Goal: Check status: Check status

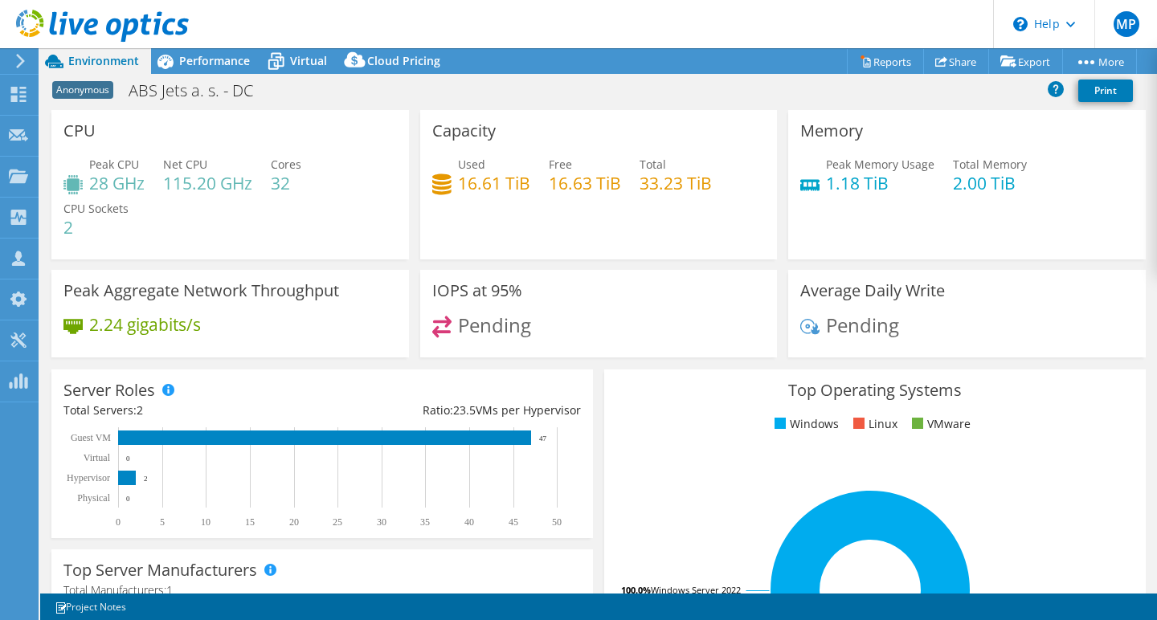
select select "USD"
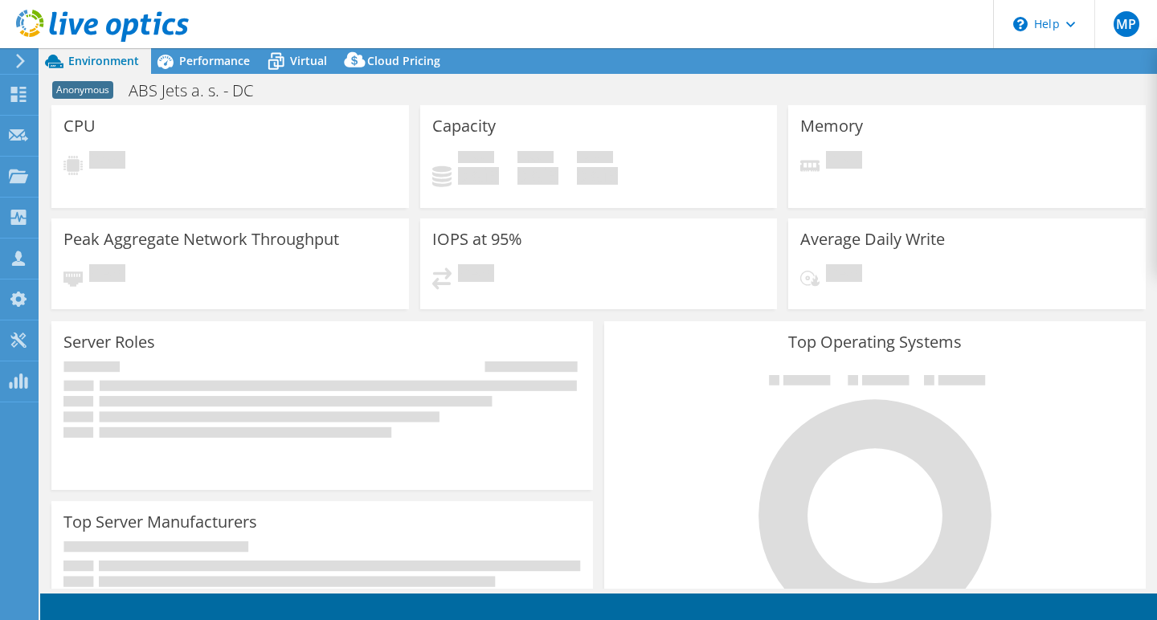
select select "USD"
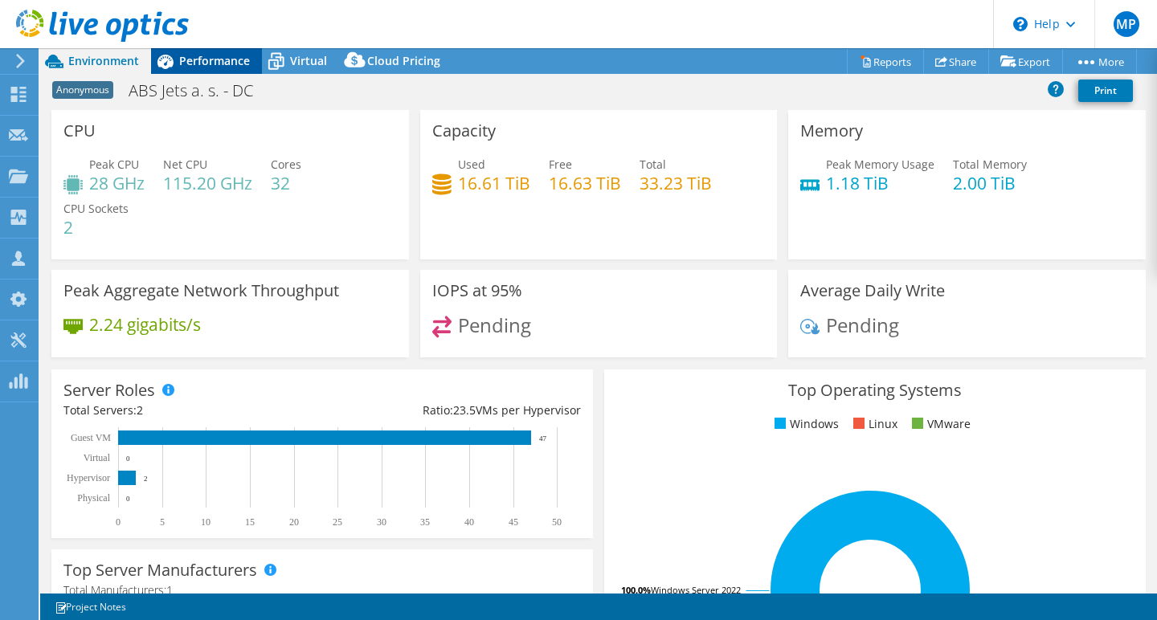
click at [216, 61] on span "Performance" at bounding box center [214, 60] width 71 height 15
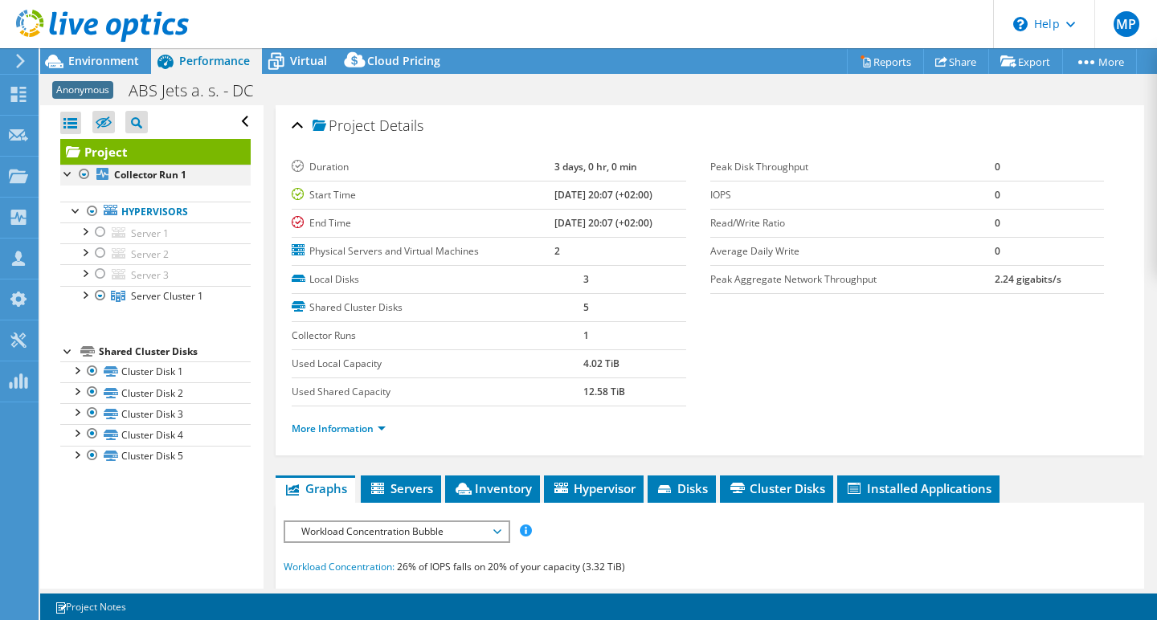
click at [84, 170] on div at bounding box center [84, 174] width 16 height 19
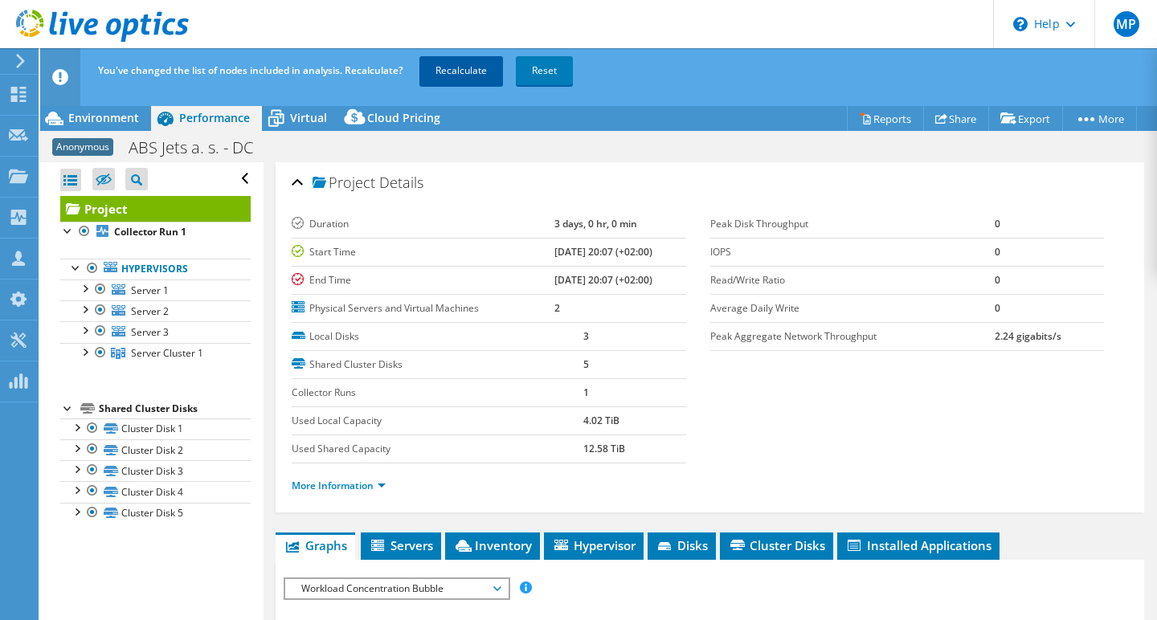
click at [471, 71] on link "Recalculate" at bounding box center [461, 70] width 84 height 29
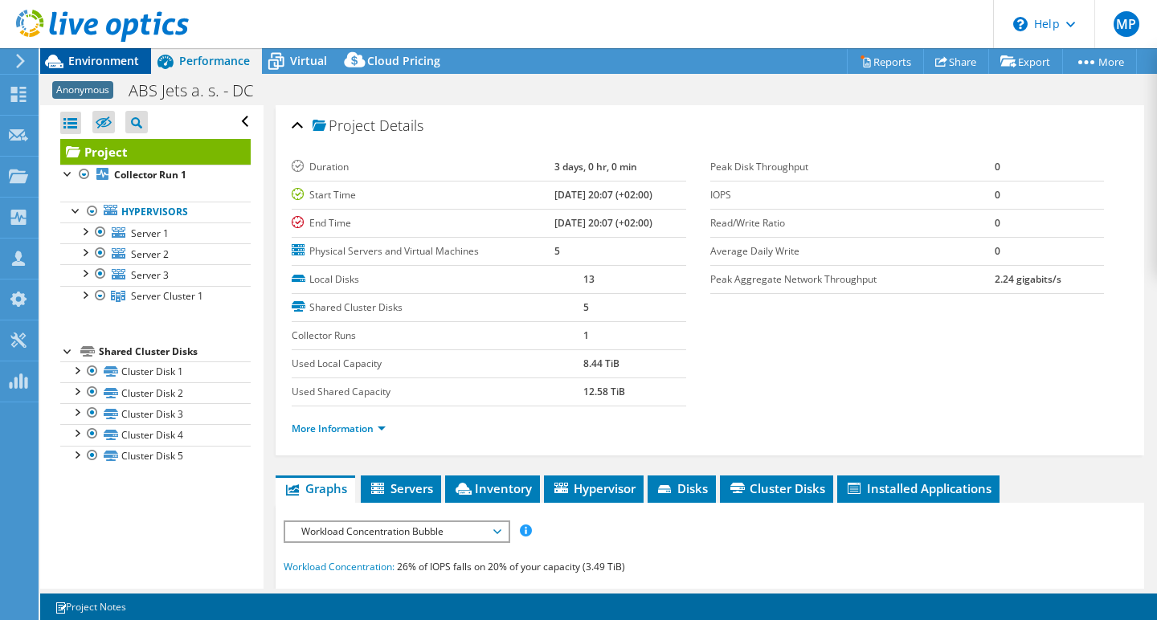
click at [96, 55] on span "Environment" at bounding box center [103, 60] width 71 height 15
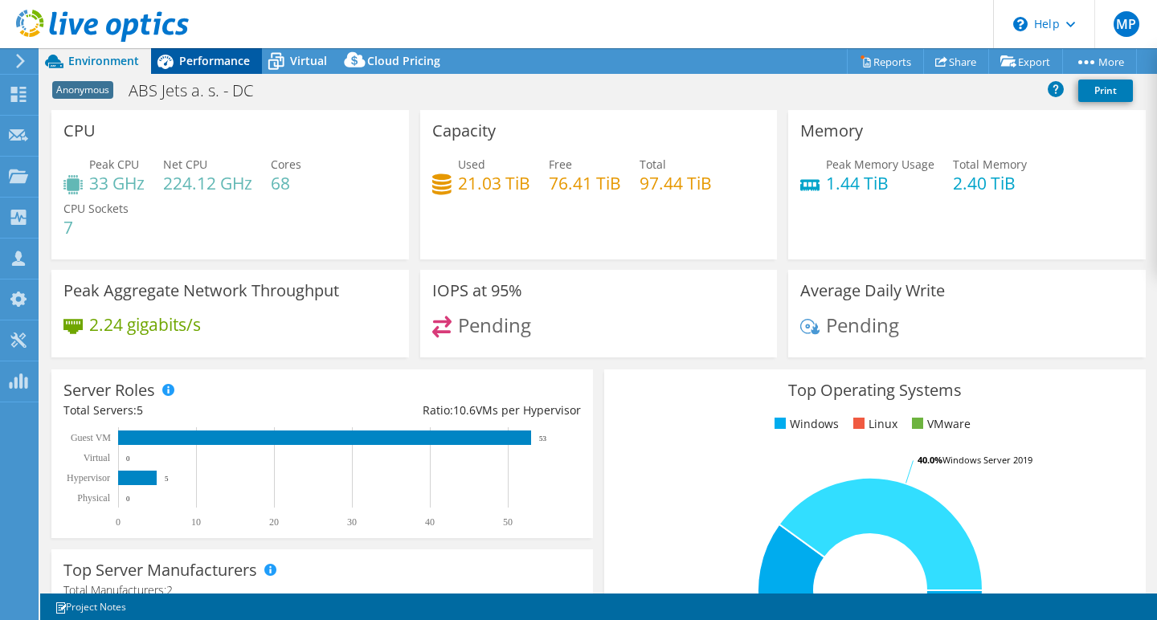
click at [206, 51] on div "Performance" at bounding box center [206, 61] width 111 height 26
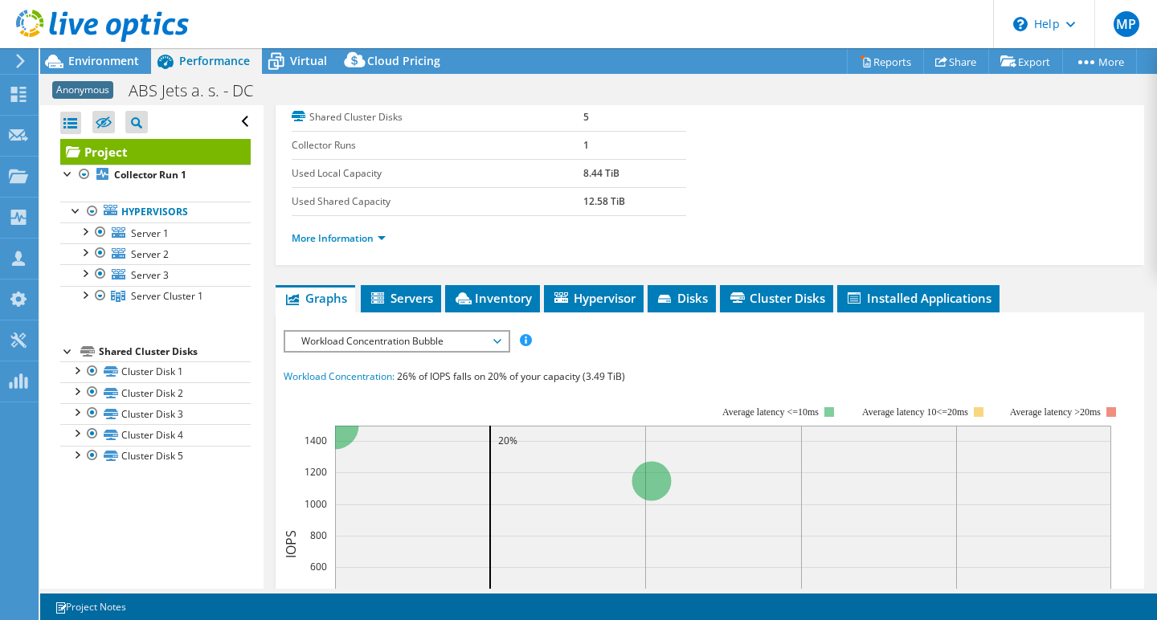
scroll to position [167, 0]
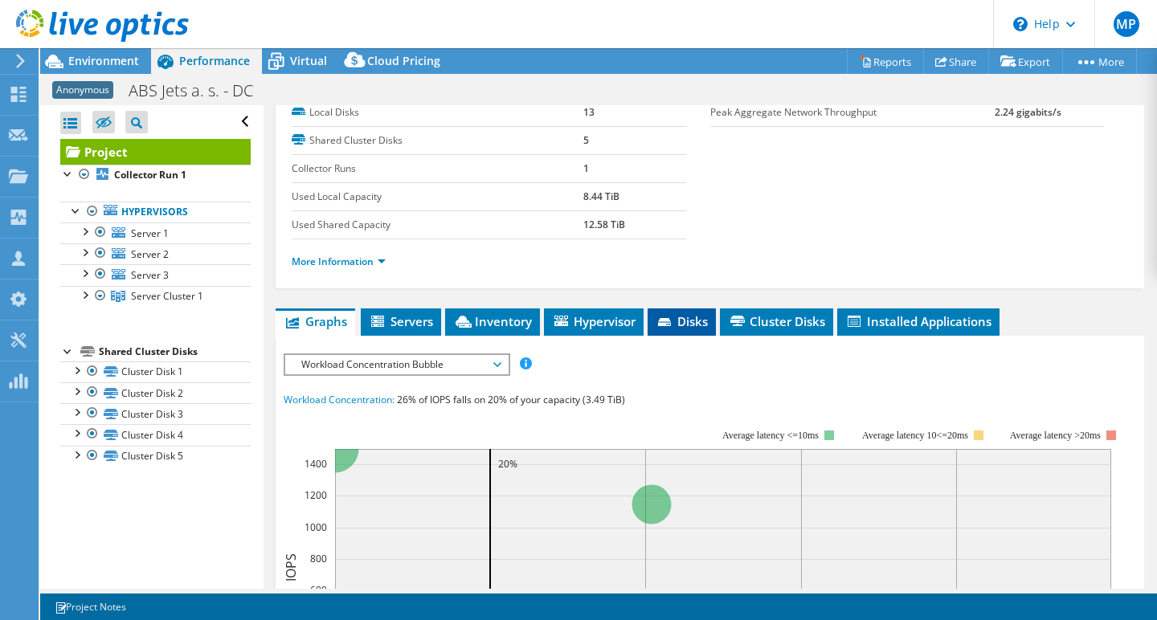
click at [686, 321] on span "Disks" at bounding box center [682, 321] width 52 height 16
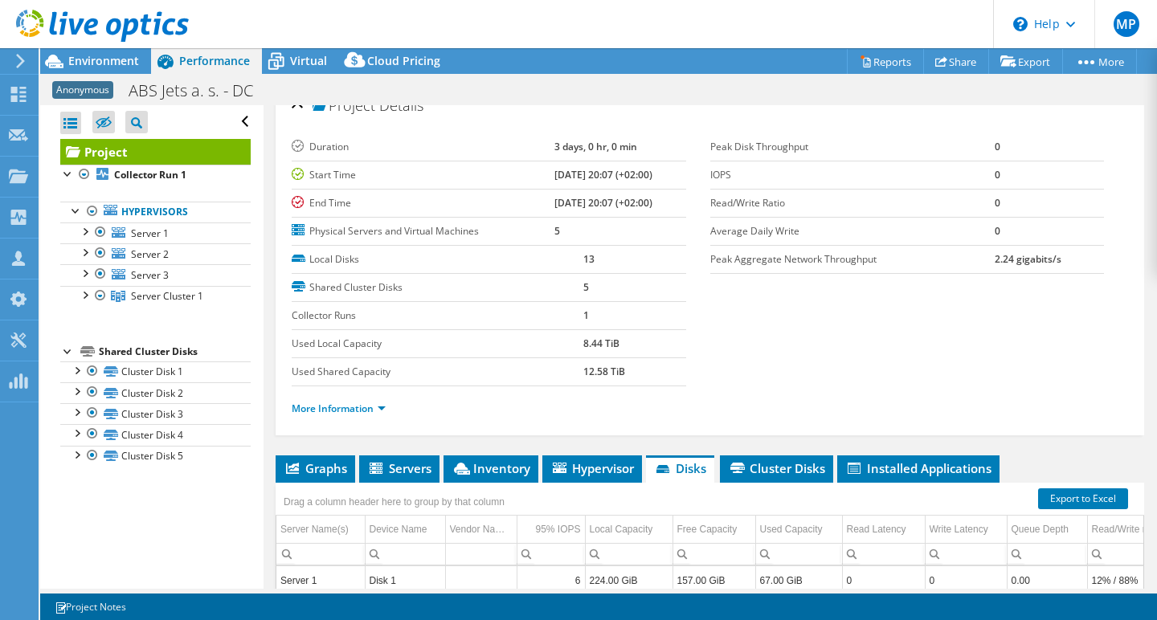
scroll to position [21, 0]
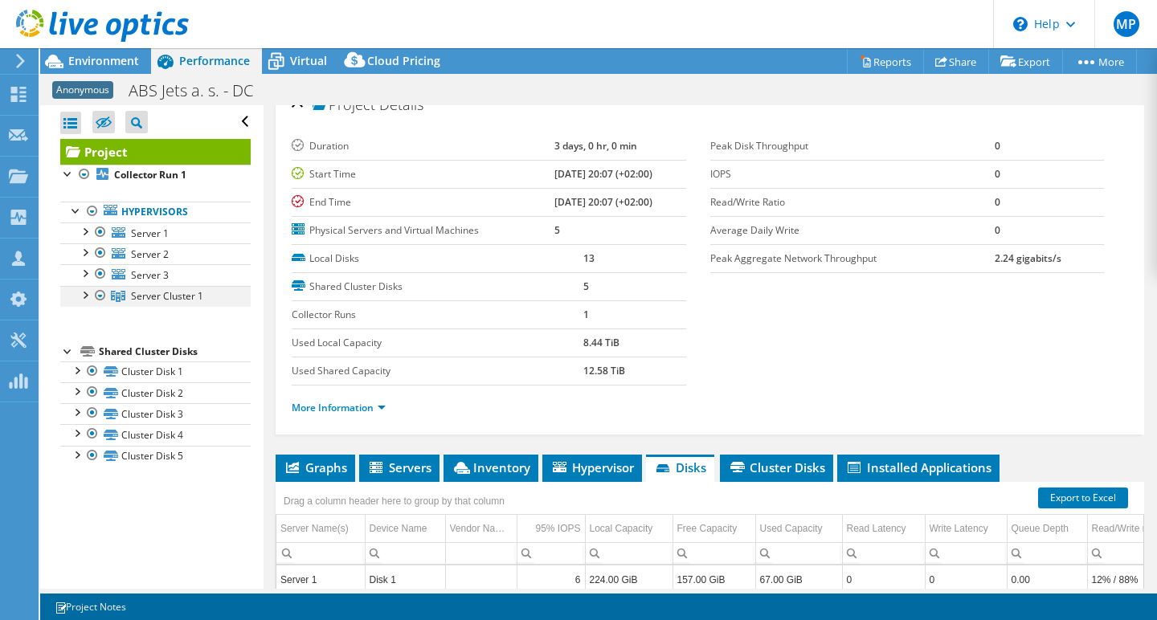
click at [83, 296] on div at bounding box center [84, 294] width 16 height 16
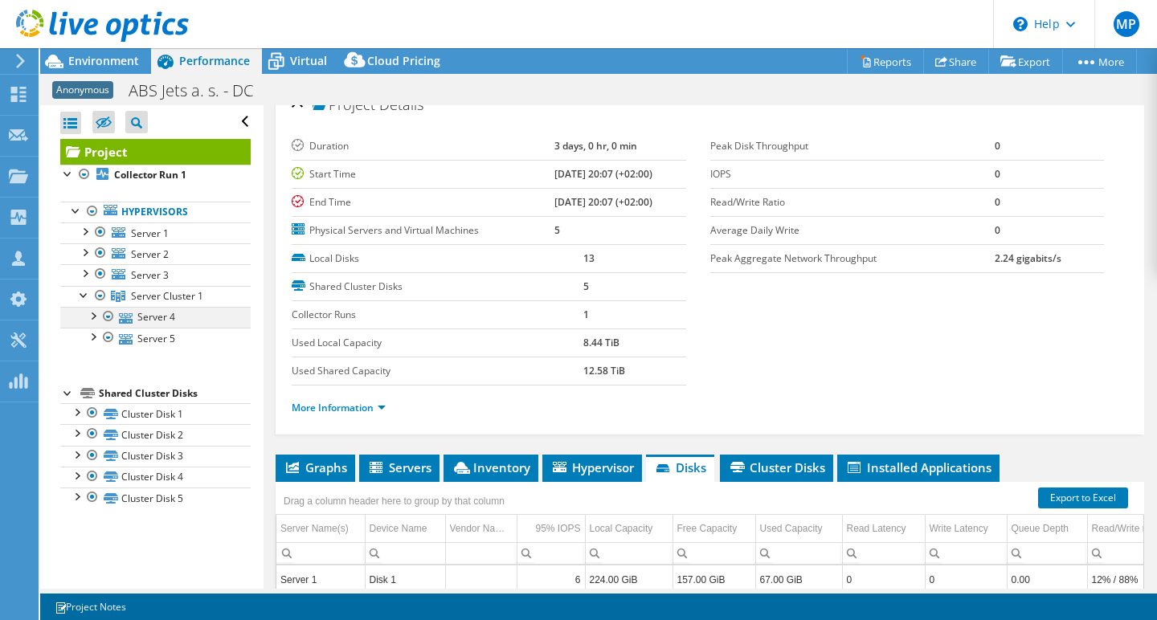
click at [95, 313] on div at bounding box center [92, 315] width 16 height 16
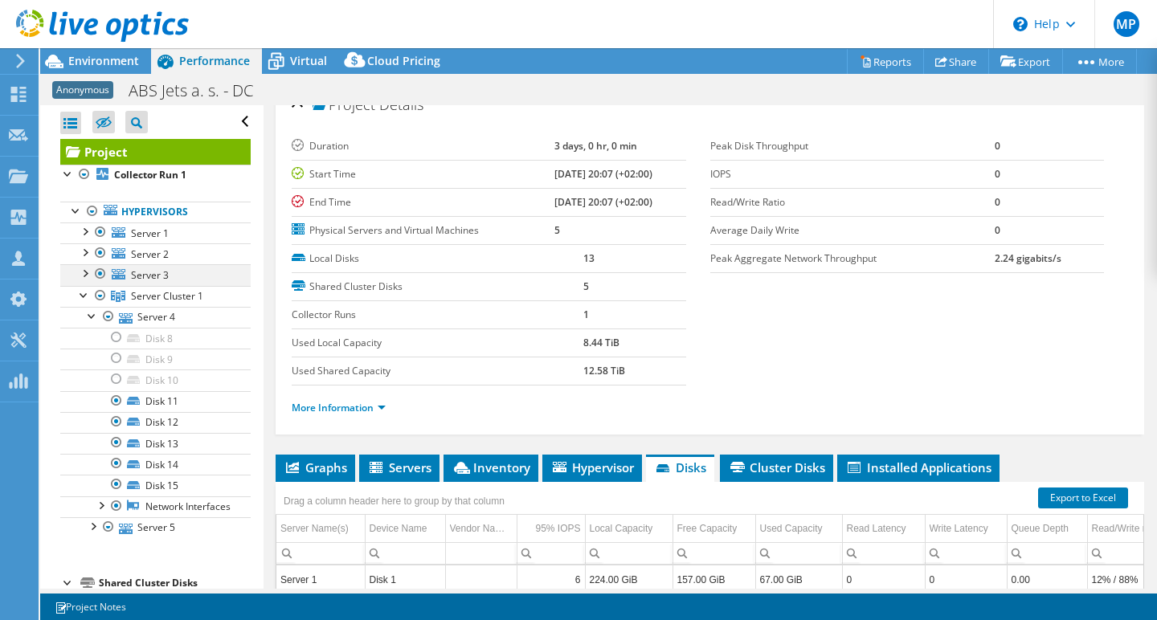
click at [87, 272] on div at bounding box center [84, 272] width 16 height 16
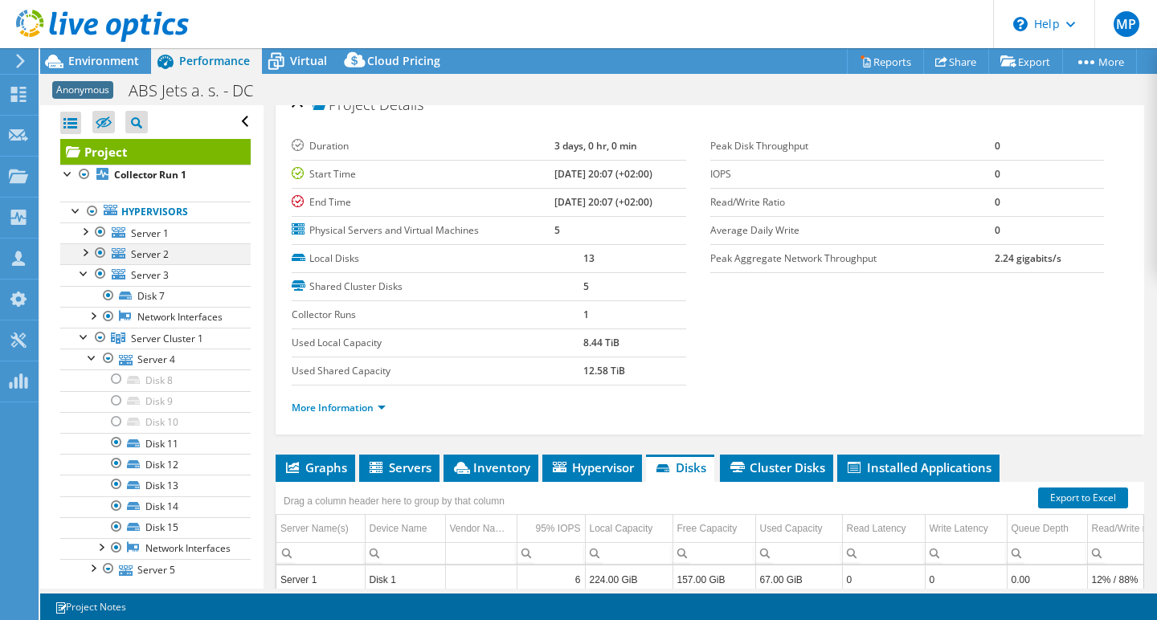
click at [86, 250] on div at bounding box center [84, 251] width 16 height 16
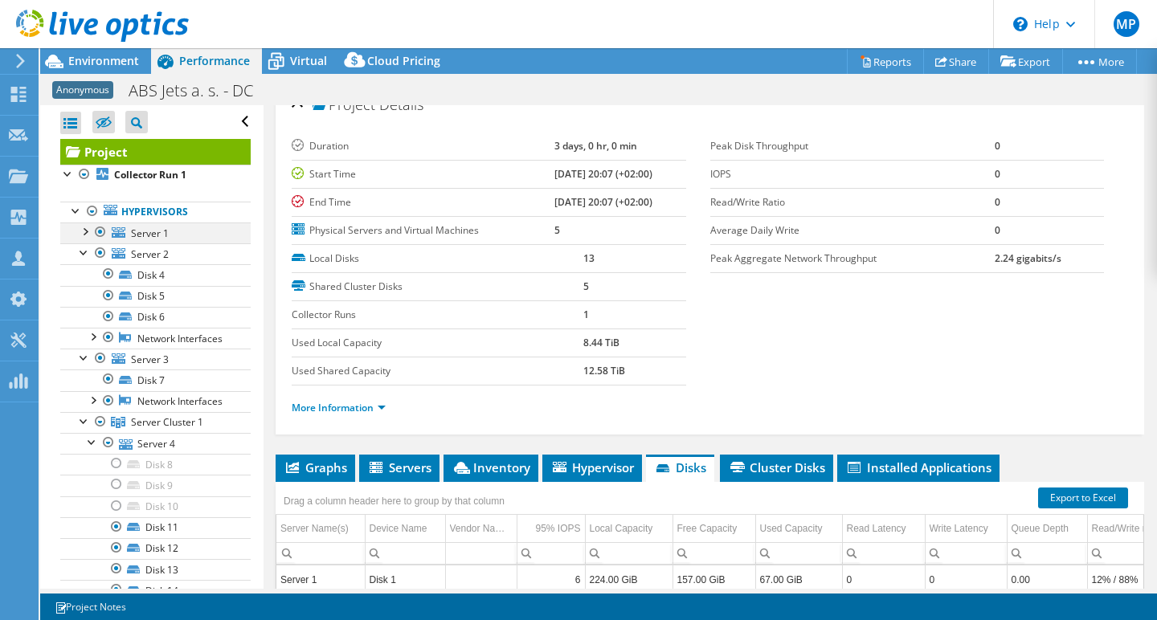
click at [88, 232] on div at bounding box center [84, 231] width 16 height 16
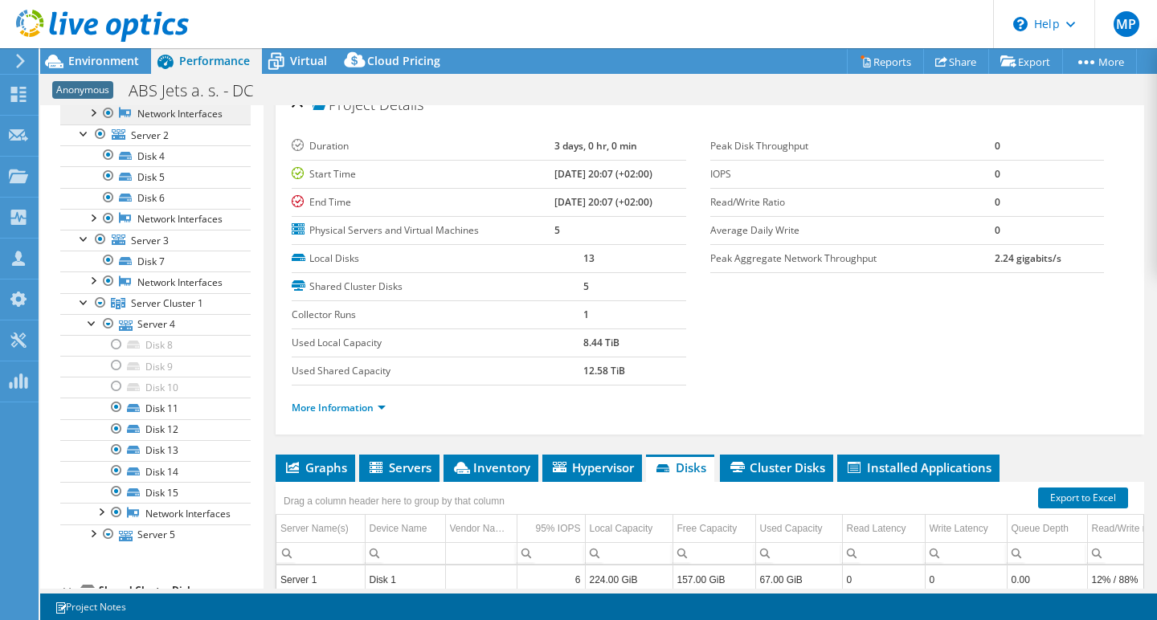
scroll to position [206, 0]
click at [117, 342] on div at bounding box center [116, 342] width 16 height 19
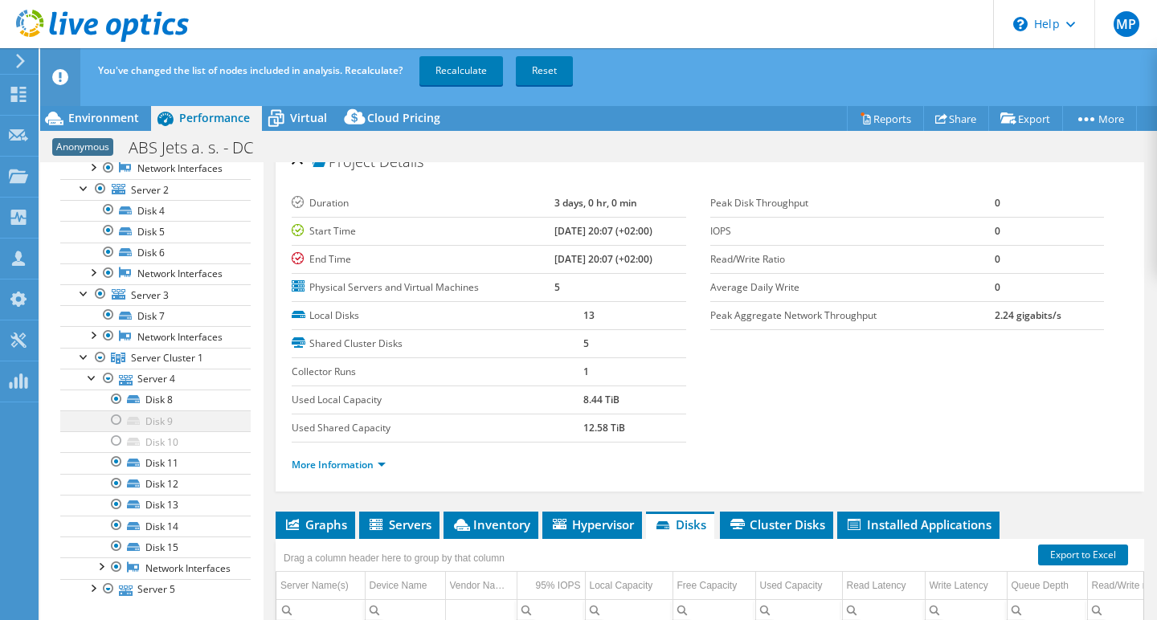
click at [121, 415] on div at bounding box center [116, 420] width 16 height 19
click at [121, 440] on div at bounding box center [116, 440] width 16 height 19
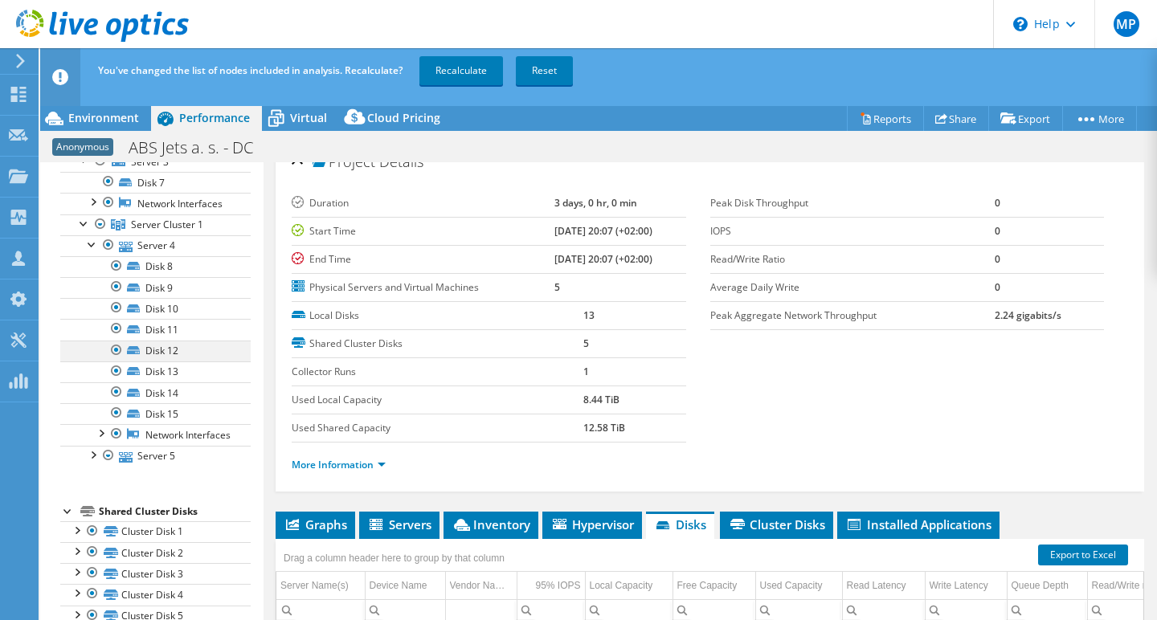
scroll to position [354, 0]
click at [92, 454] on div at bounding box center [92, 454] width 16 height 16
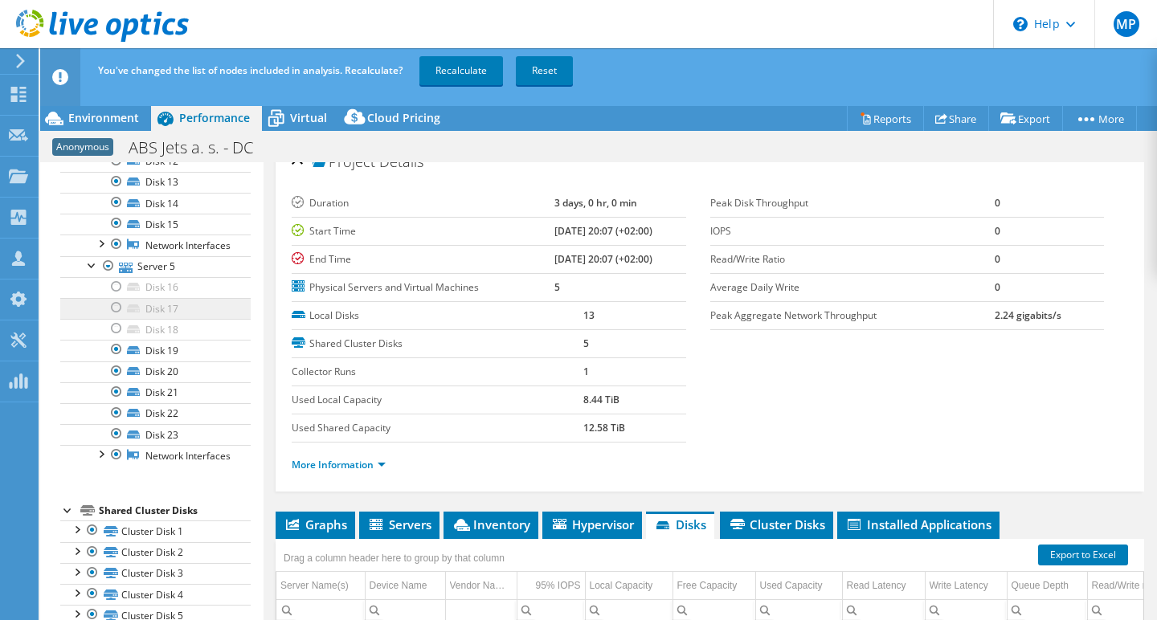
scroll to position [558, 0]
click at [118, 277] on div at bounding box center [116, 286] width 16 height 19
click at [115, 298] on div at bounding box center [116, 307] width 16 height 19
click at [117, 319] on div at bounding box center [116, 328] width 16 height 19
click at [476, 76] on link "Recalculate" at bounding box center [461, 70] width 84 height 29
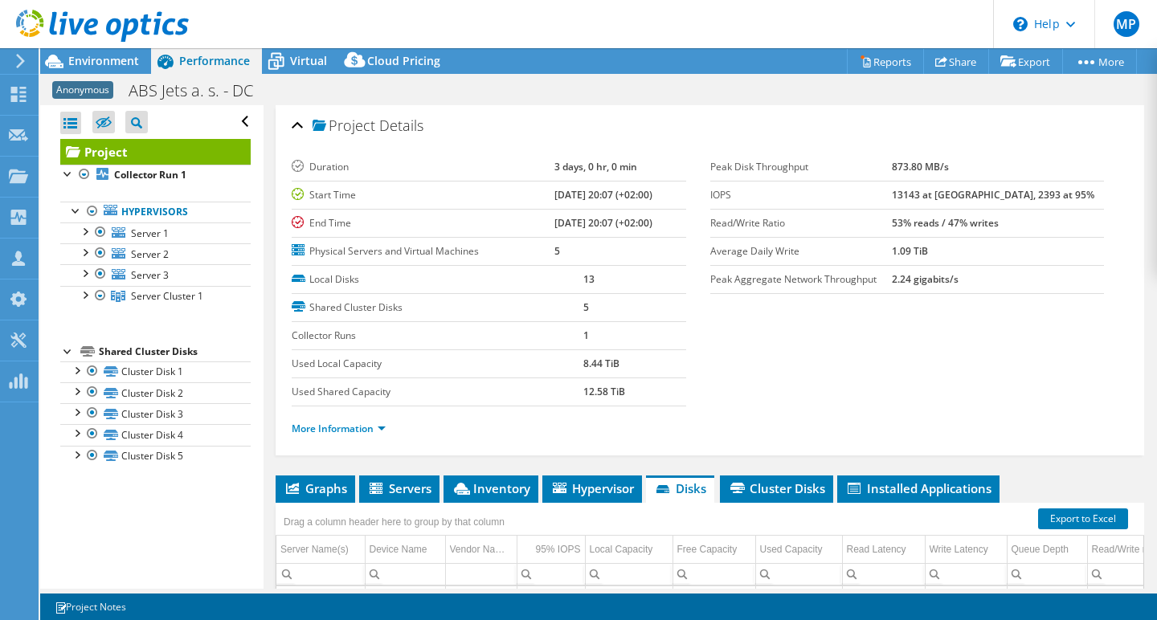
scroll to position [0, 0]
click at [14, 59] on icon at bounding box center [20, 61] width 12 height 14
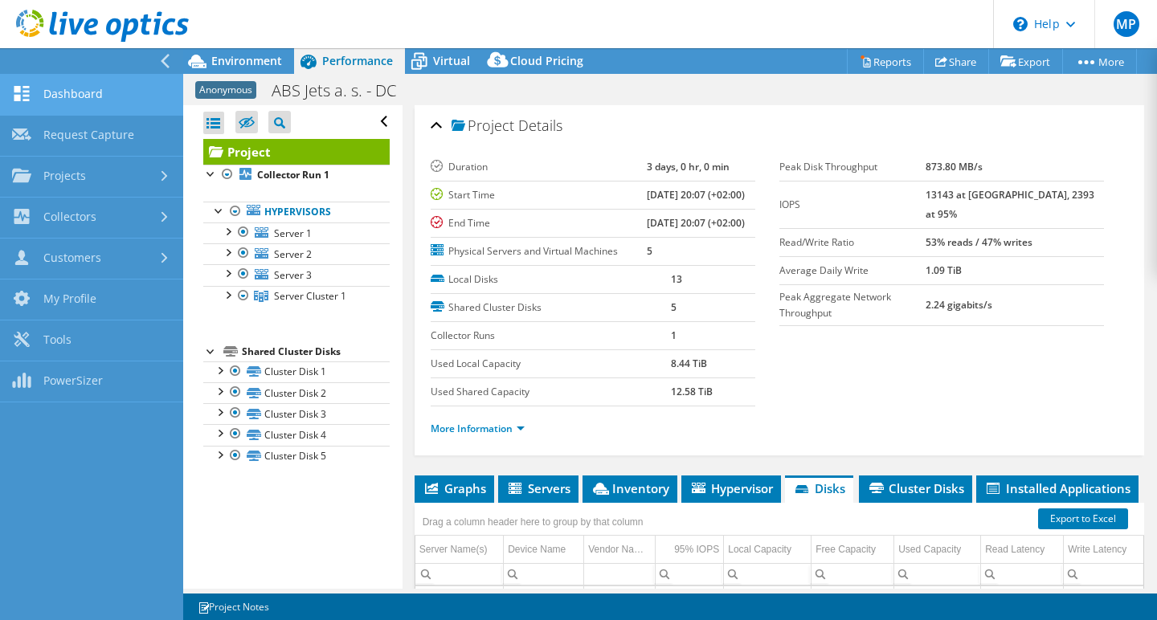
click at [86, 92] on link "Dashboard" at bounding box center [91, 95] width 183 height 41
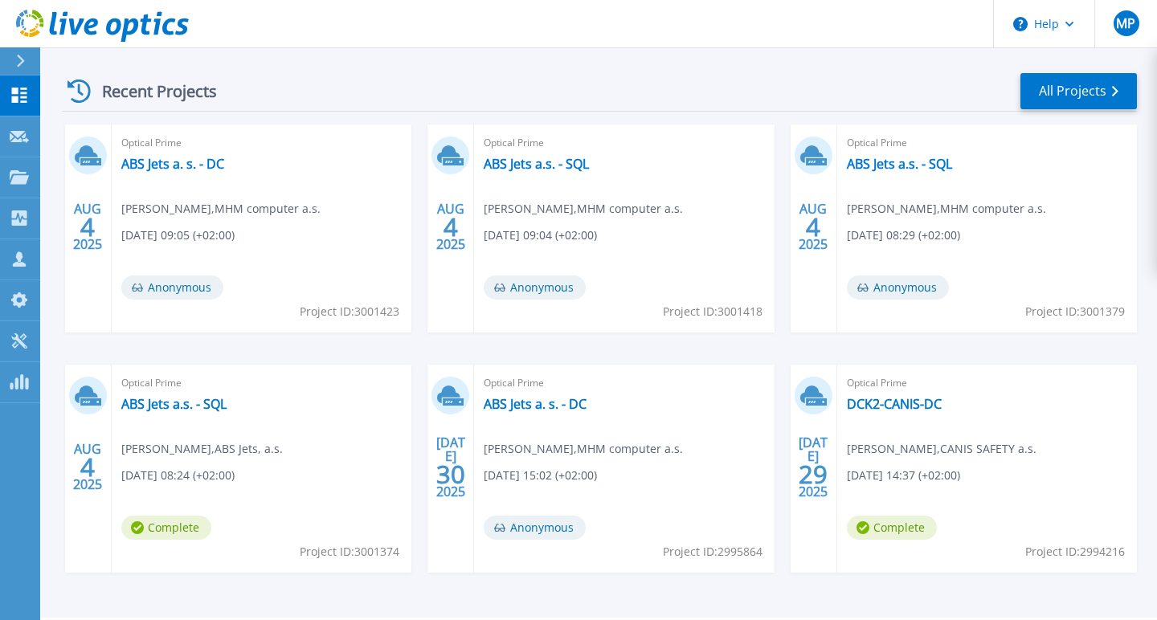
scroll to position [225, 0]
click at [531, 163] on link "ABS Jets a.s. - SQL" at bounding box center [536, 163] width 105 height 16
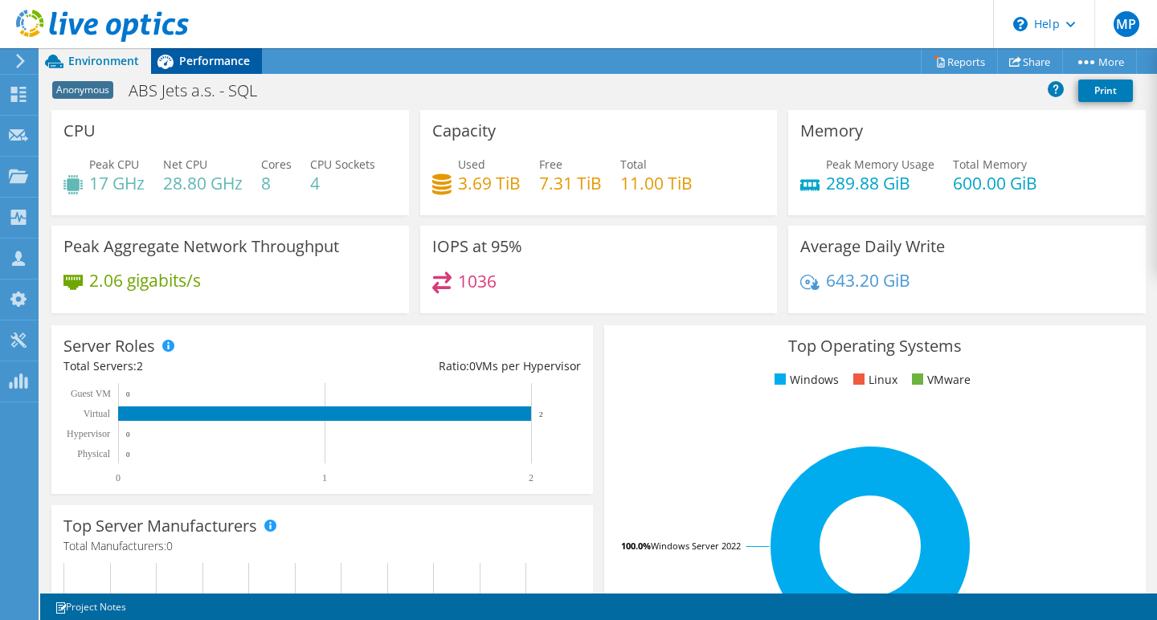
click at [221, 59] on span "Performance" at bounding box center [214, 60] width 71 height 15
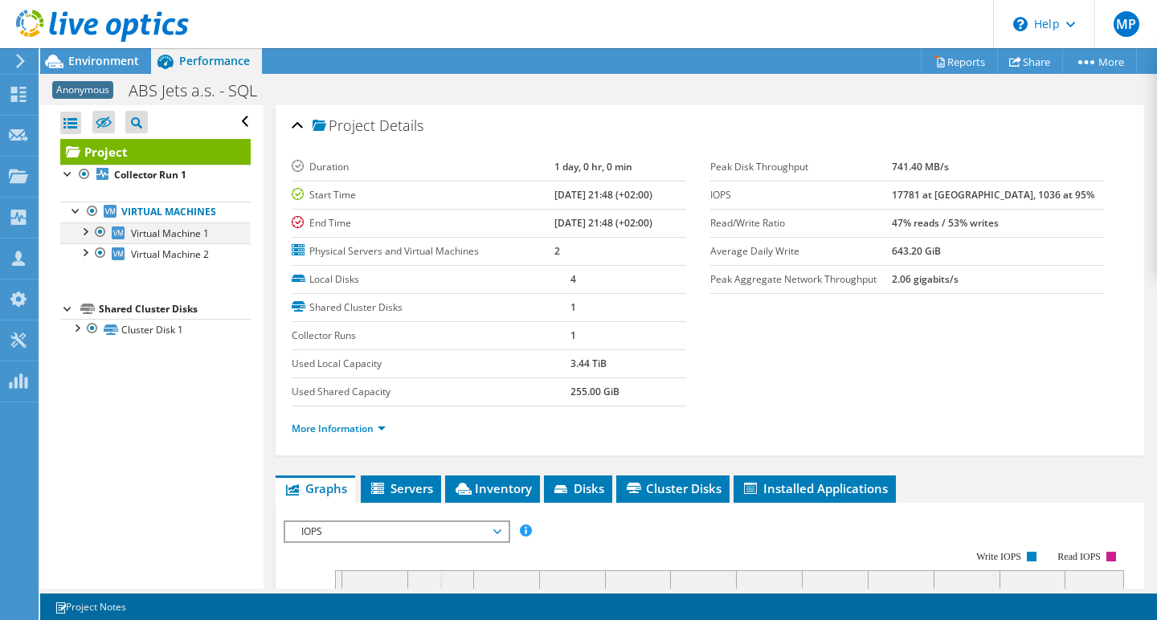
click at [86, 231] on div at bounding box center [84, 231] width 16 height 16
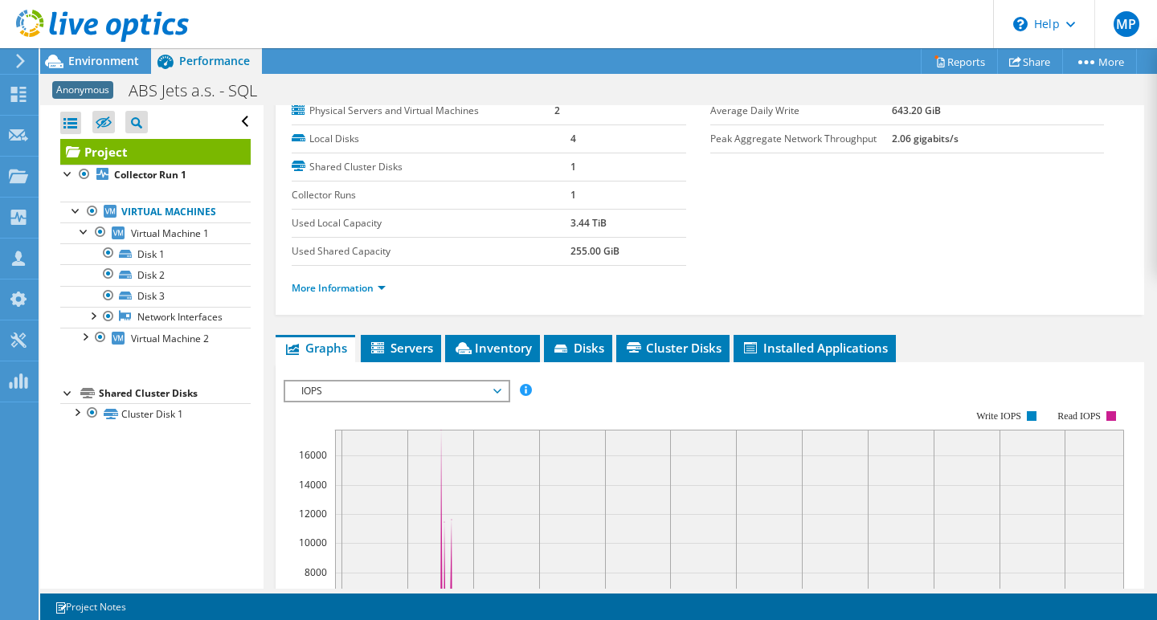
scroll to position [145, 0]
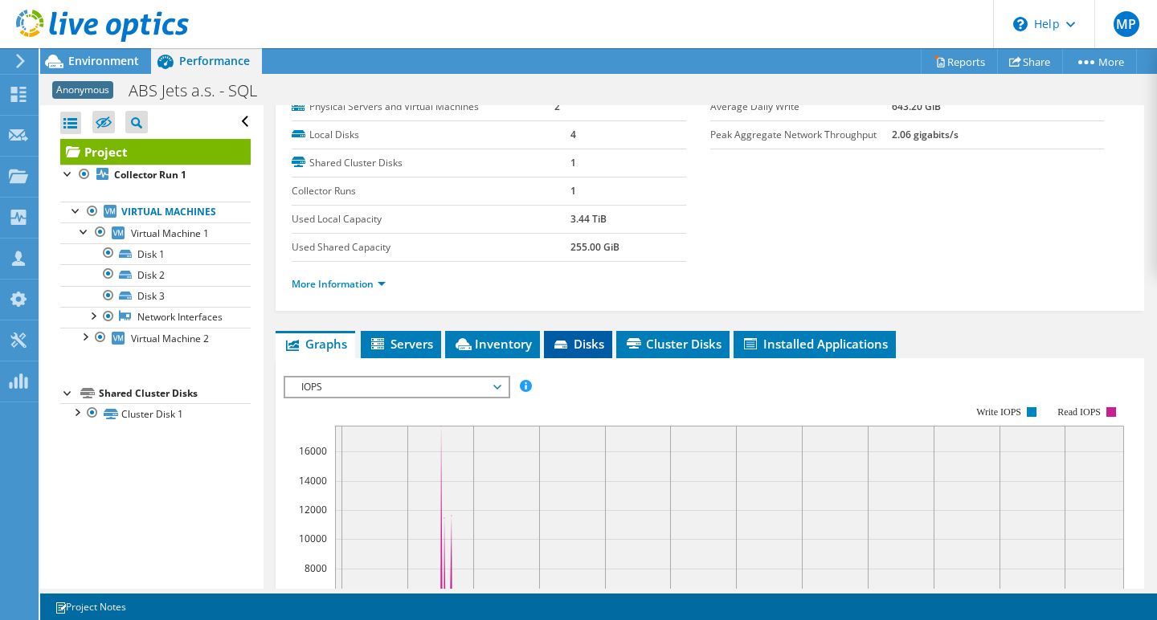
click at [577, 342] on span "Disks" at bounding box center [578, 344] width 52 height 16
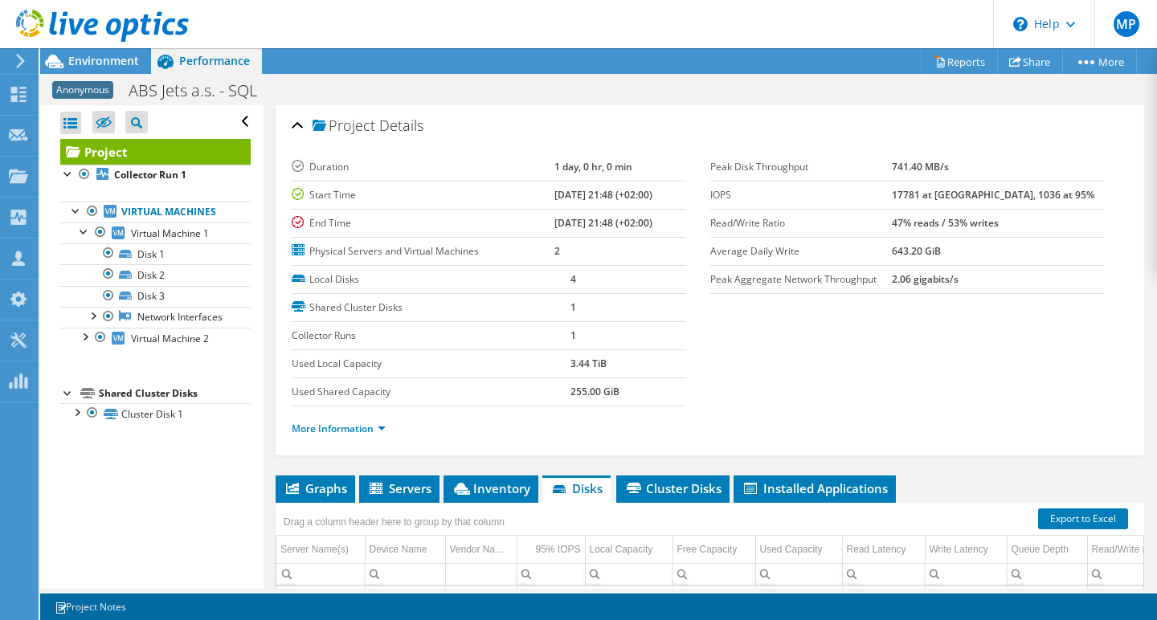
scroll to position [0, 0]
click at [15, 62] on icon at bounding box center [20, 61] width 12 height 14
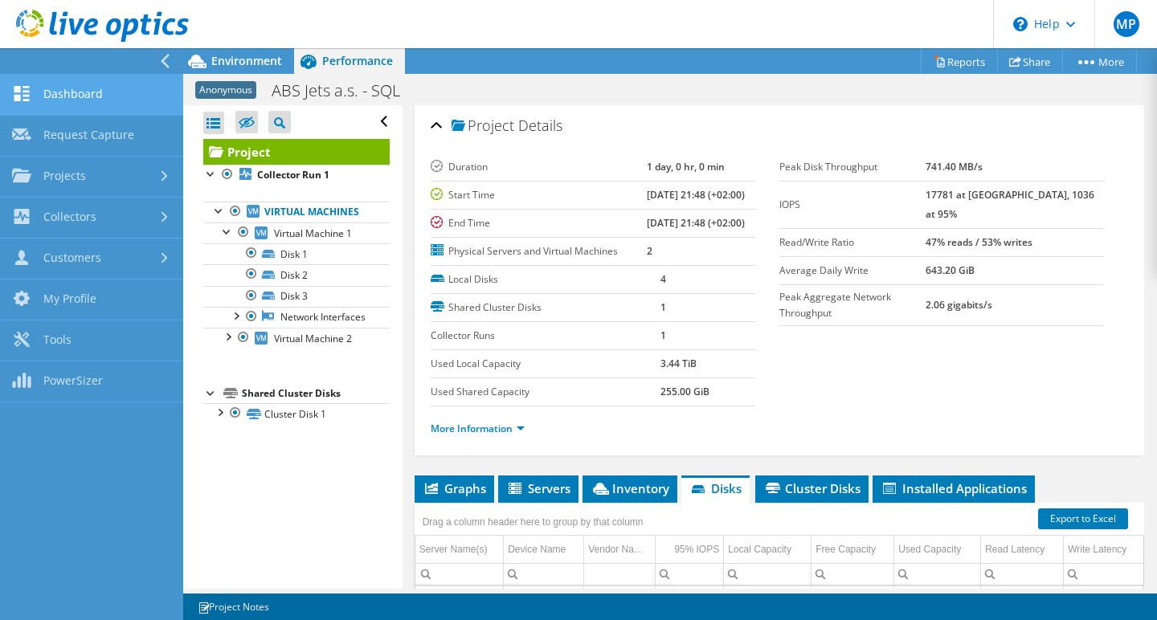
click at [63, 100] on link "Dashboard" at bounding box center [91, 95] width 183 height 41
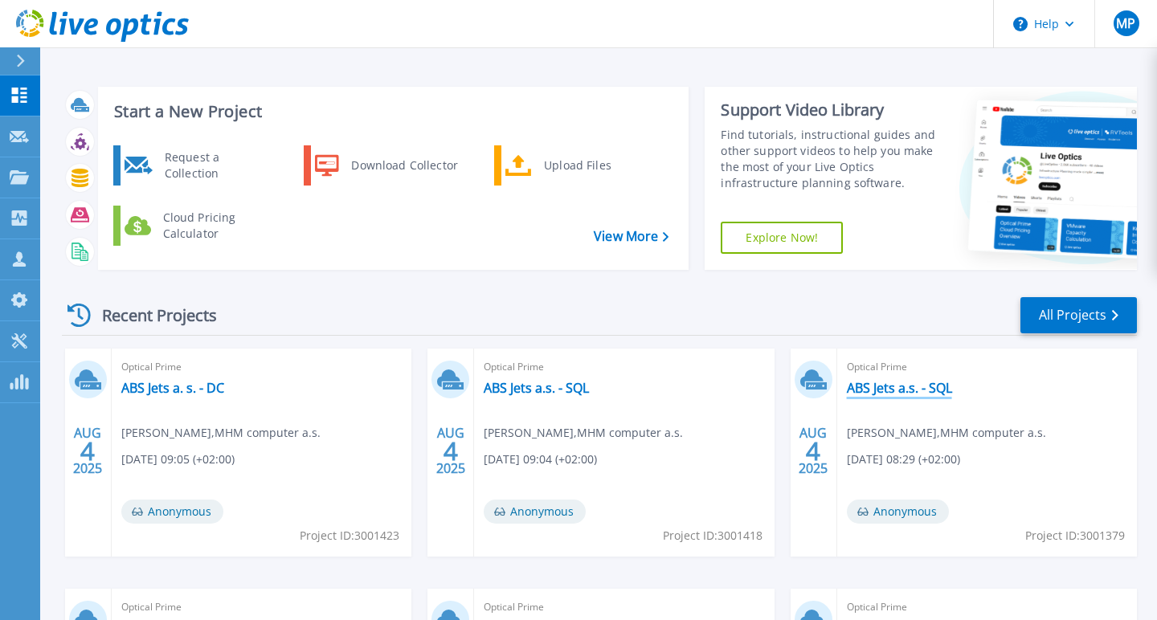
click at [917, 390] on link "ABS Jets a.s. - SQL" at bounding box center [899, 388] width 105 height 16
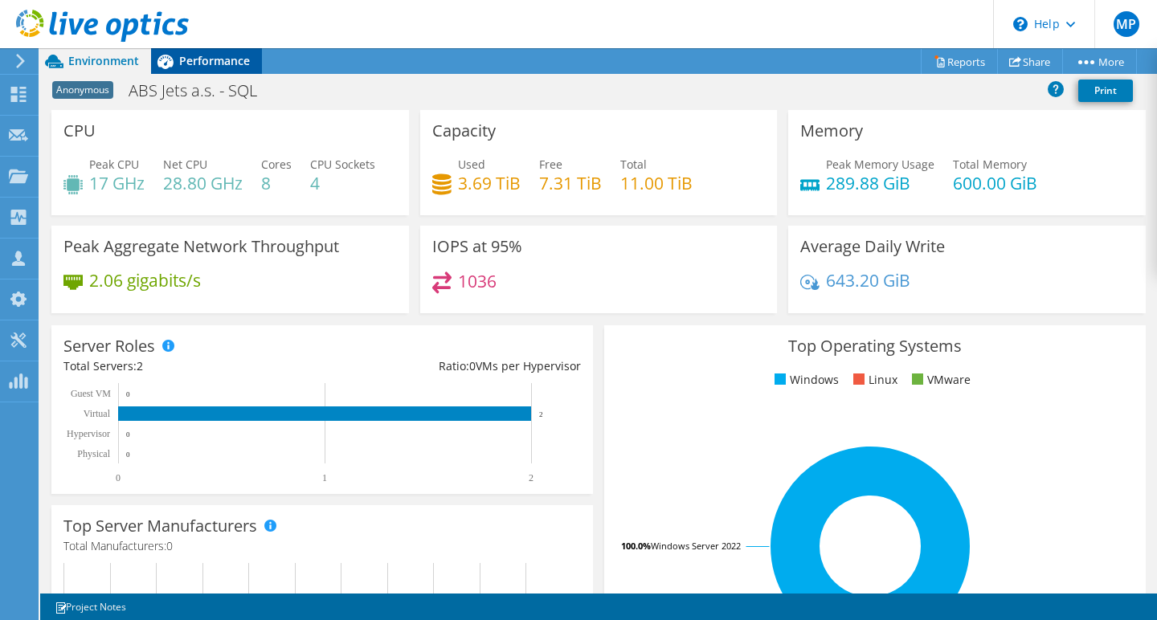
click at [204, 60] on span "Performance" at bounding box center [214, 60] width 71 height 15
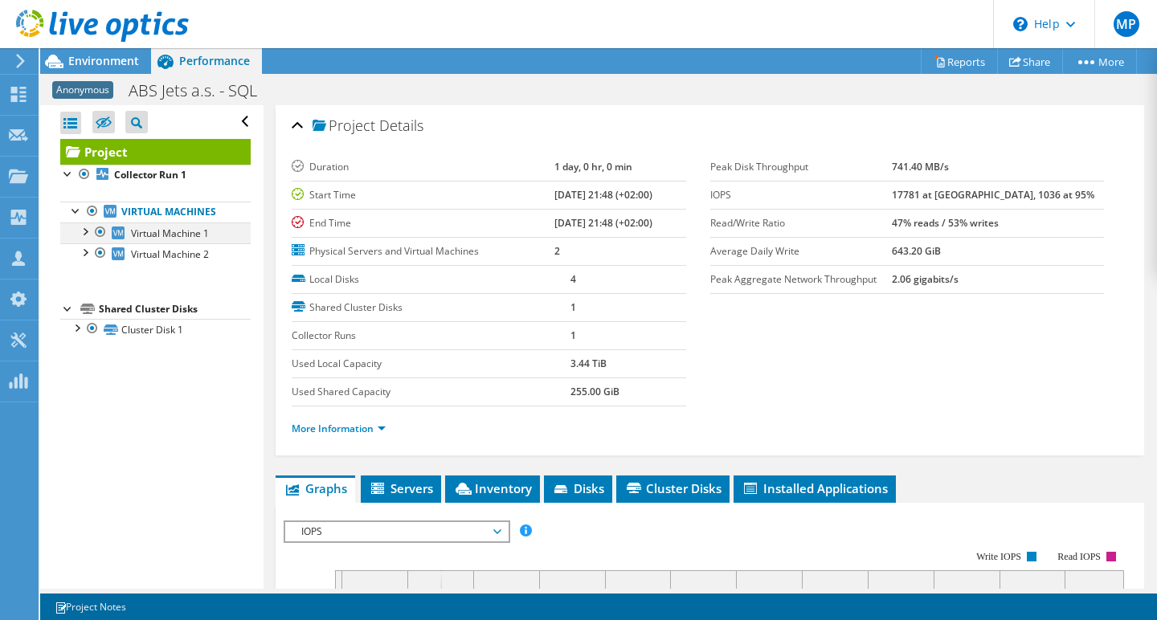
click at [87, 233] on div at bounding box center [84, 231] width 16 height 16
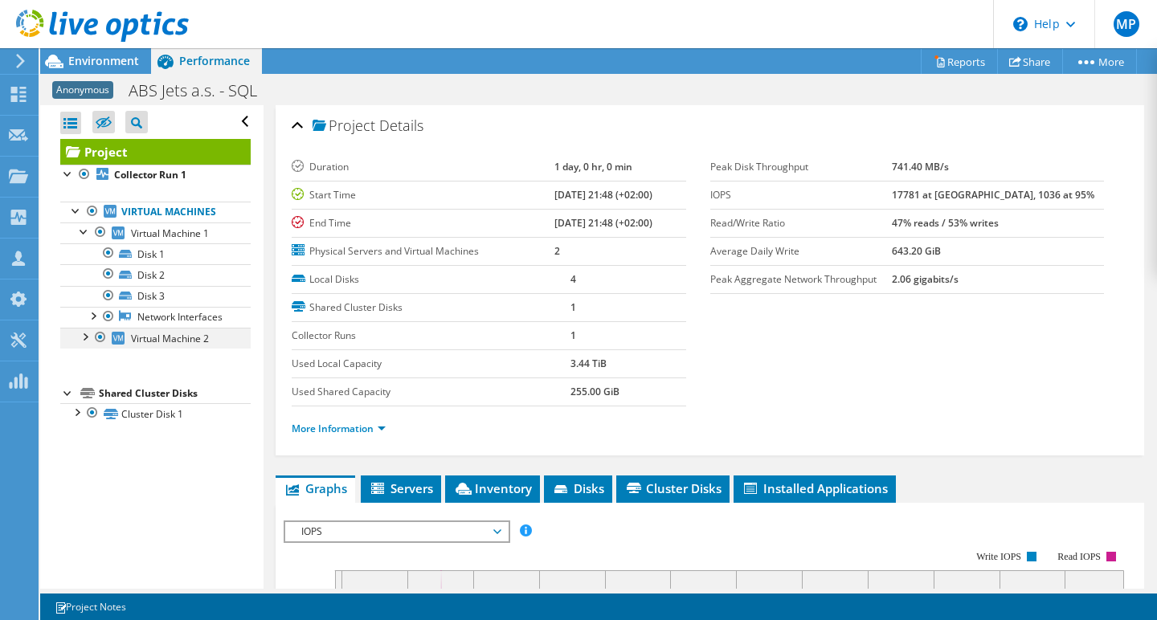
click at [85, 334] on div at bounding box center [84, 336] width 16 height 16
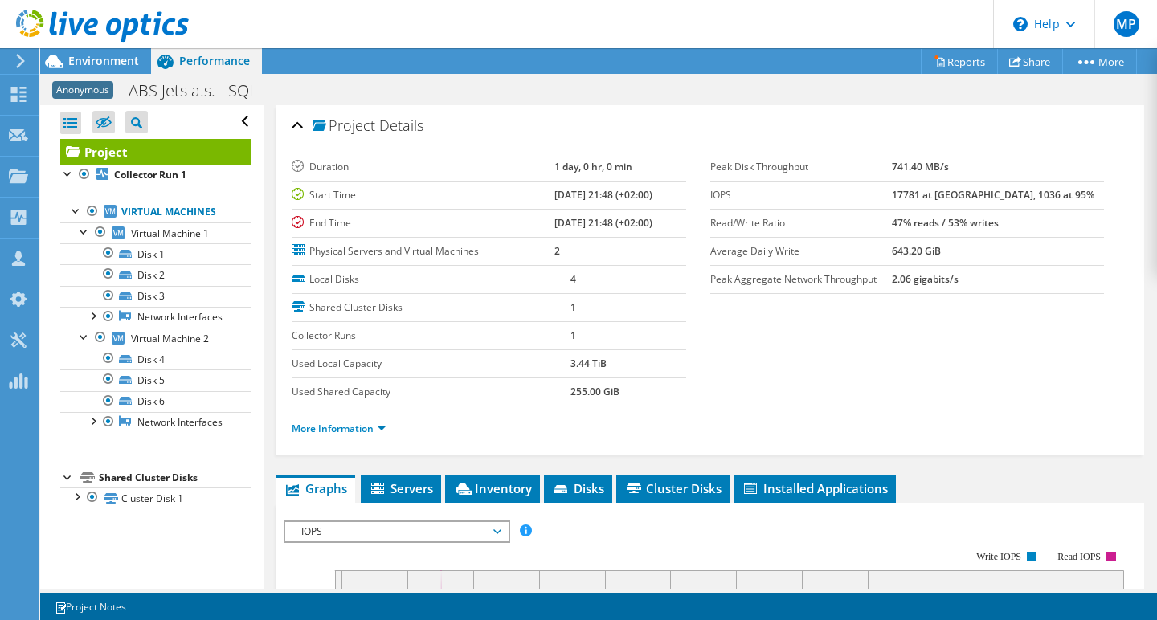
click at [22, 60] on use at bounding box center [20, 61] width 9 height 14
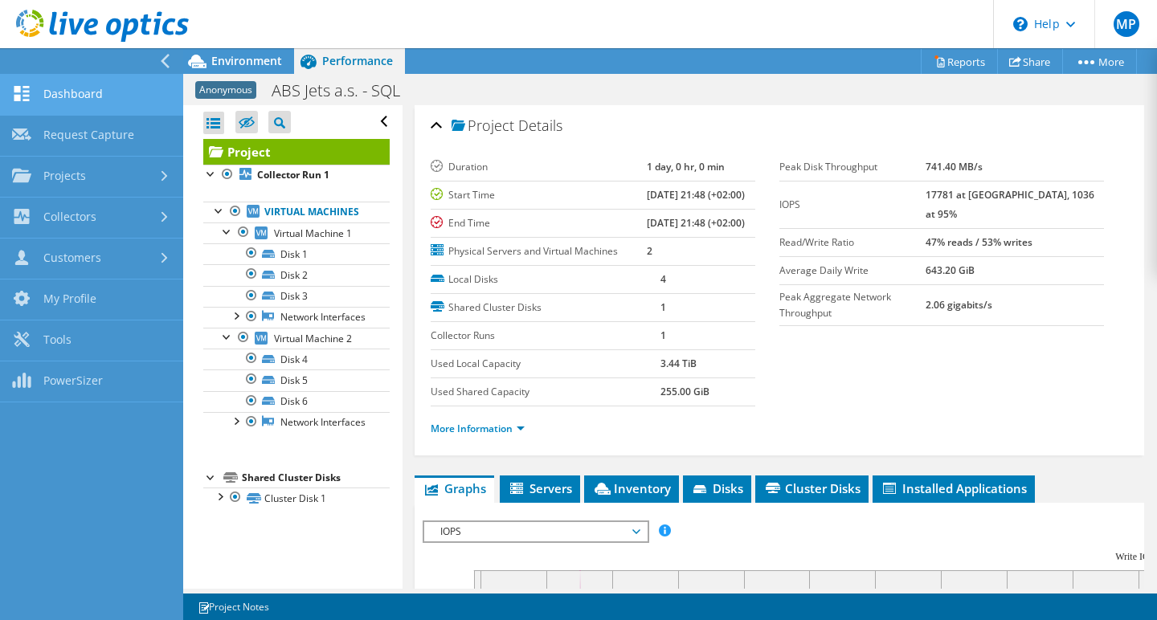
click at [72, 98] on link "Dashboard" at bounding box center [91, 95] width 183 height 41
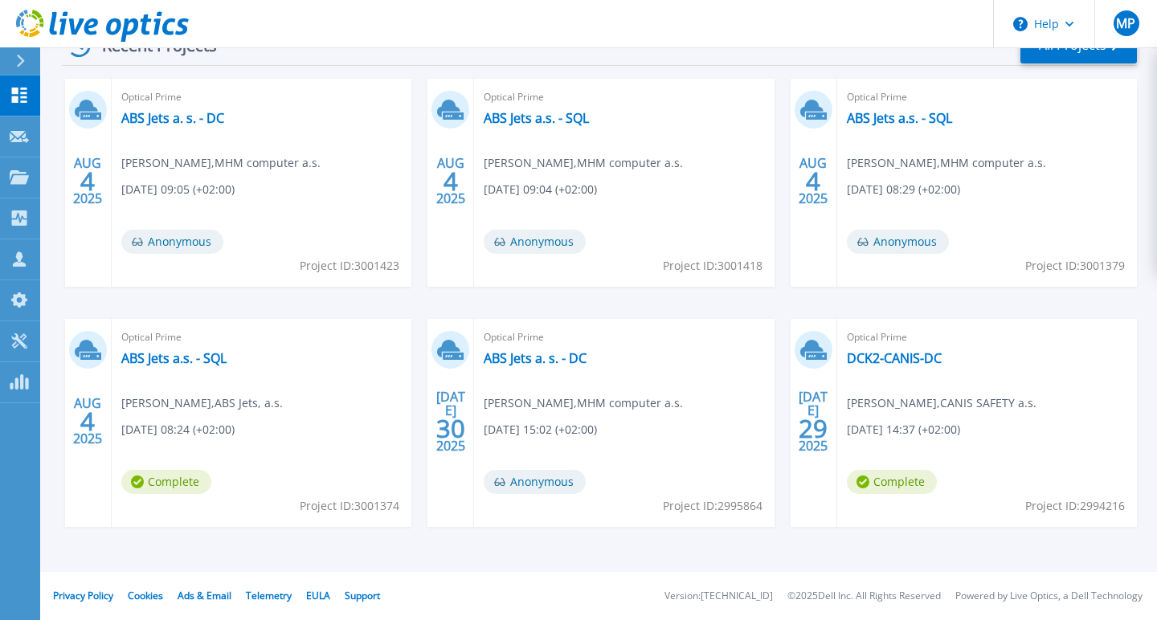
scroll to position [270, 0]
click at [190, 358] on link "ABS Jets a.s. - SQL" at bounding box center [173, 358] width 105 height 16
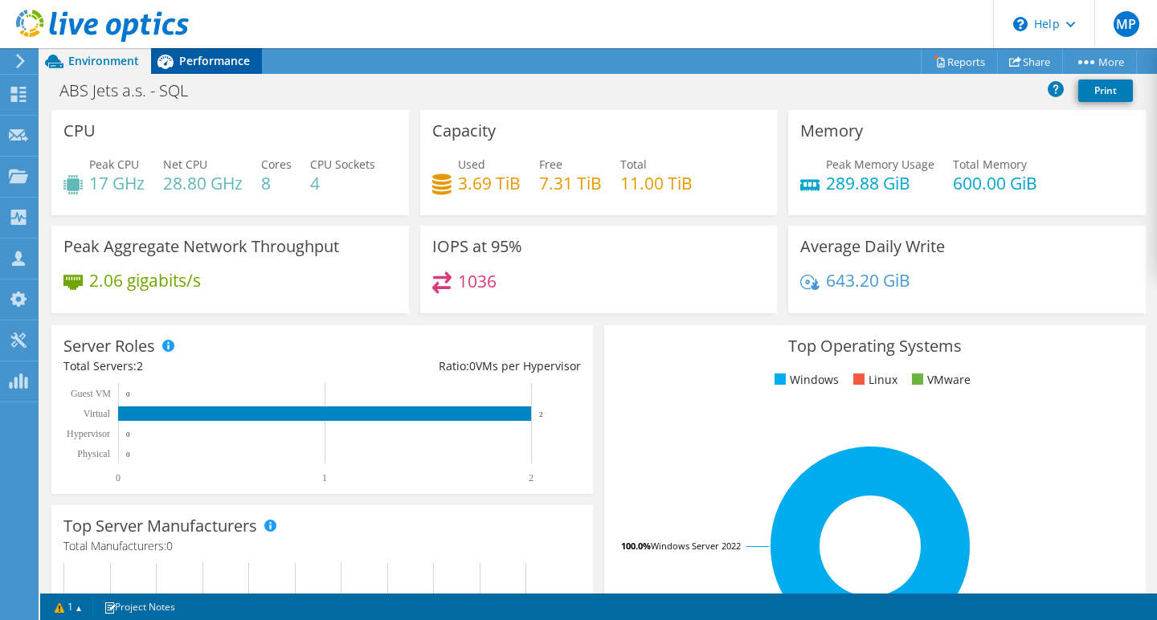
click at [213, 63] on span "Performance" at bounding box center [214, 60] width 71 height 15
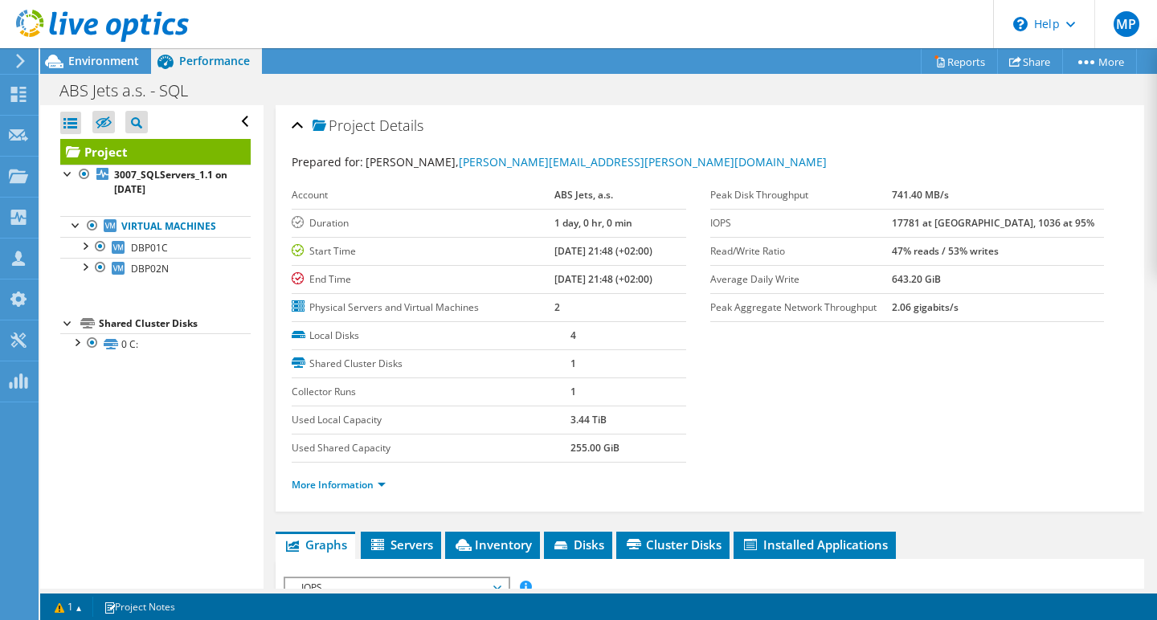
click at [24, 58] on icon at bounding box center [20, 61] width 12 height 14
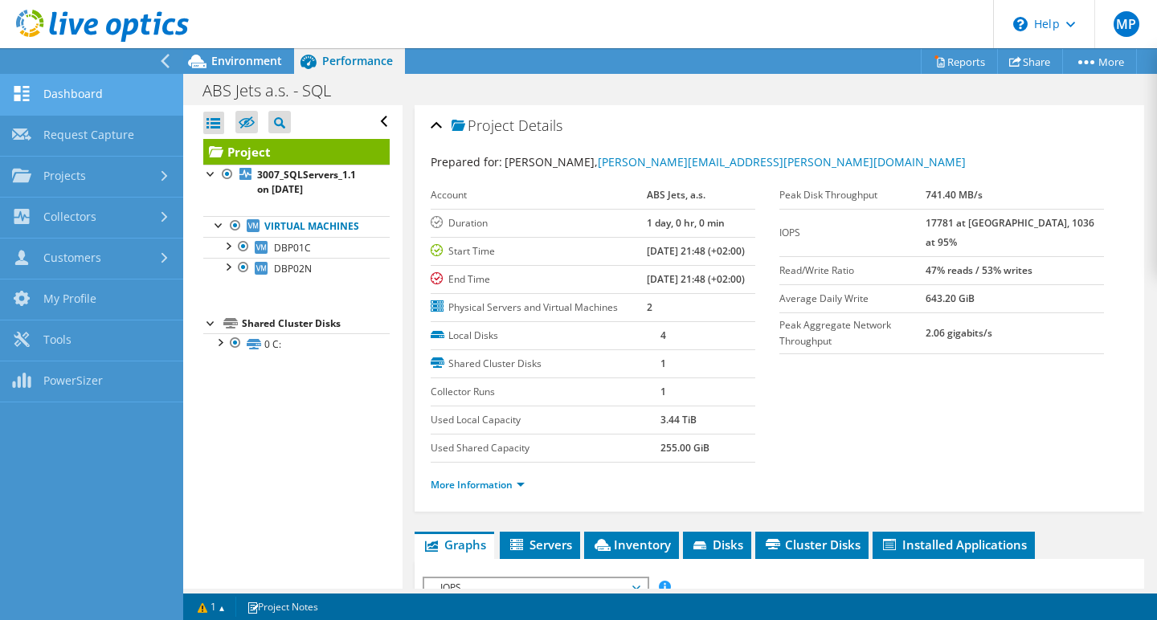
click at [67, 98] on link "Dashboard" at bounding box center [91, 95] width 183 height 41
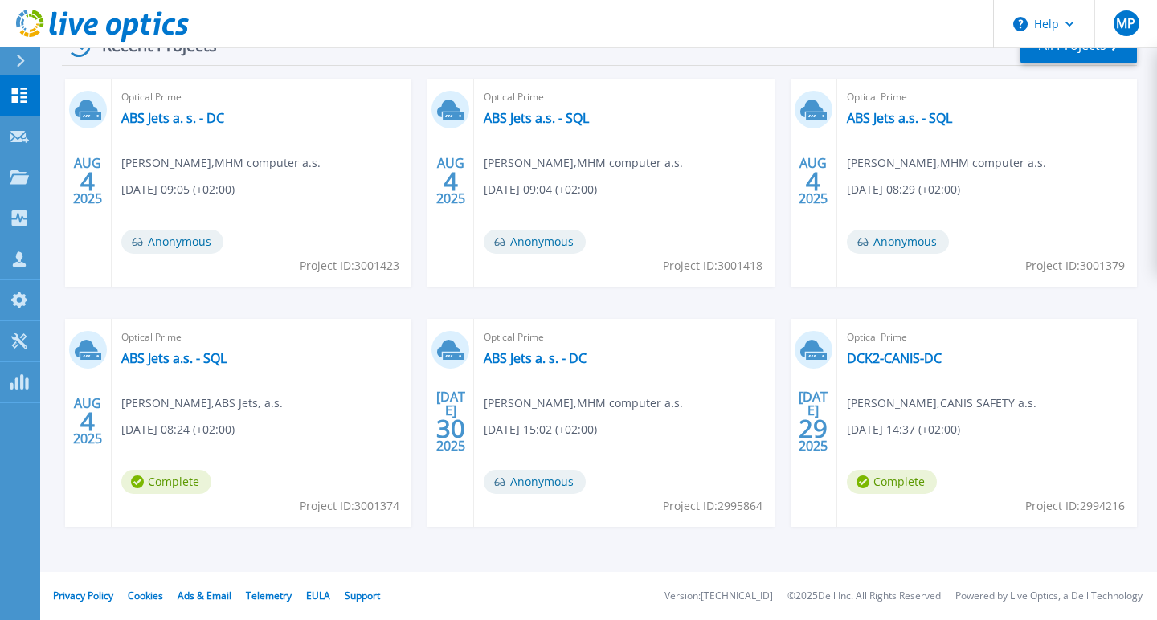
scroll to position [270, 0]
click at [510, 361] on link "ABS Jets a. s. - DC" at bounding box center [535, 358] width 103 height 16
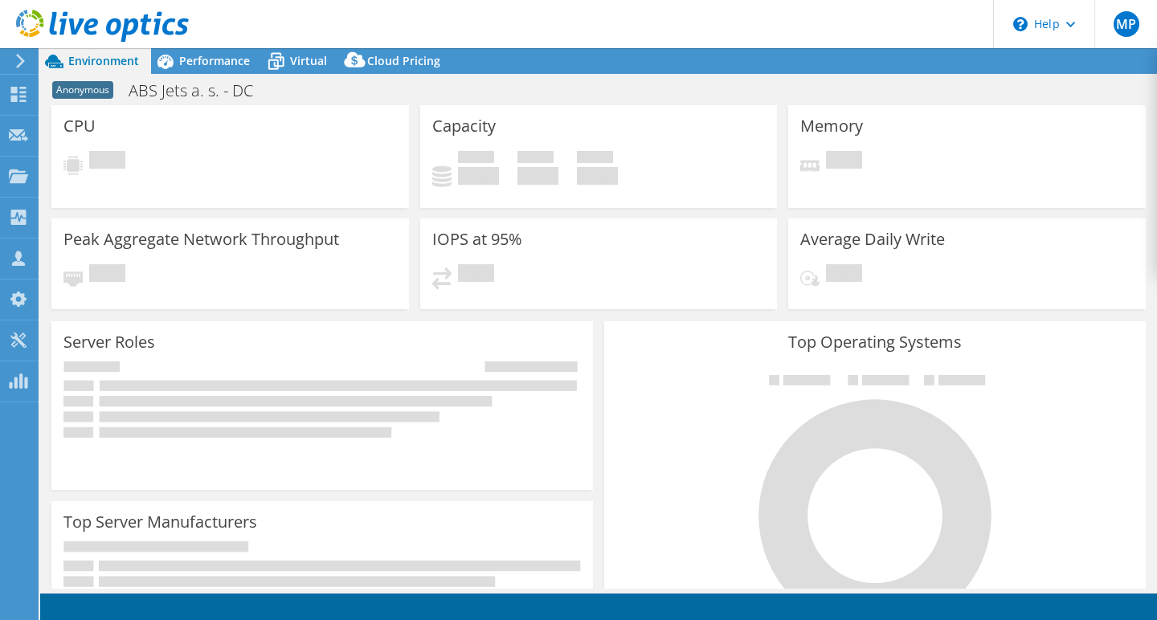
select select "EUFrankfurt"
select select "USD"
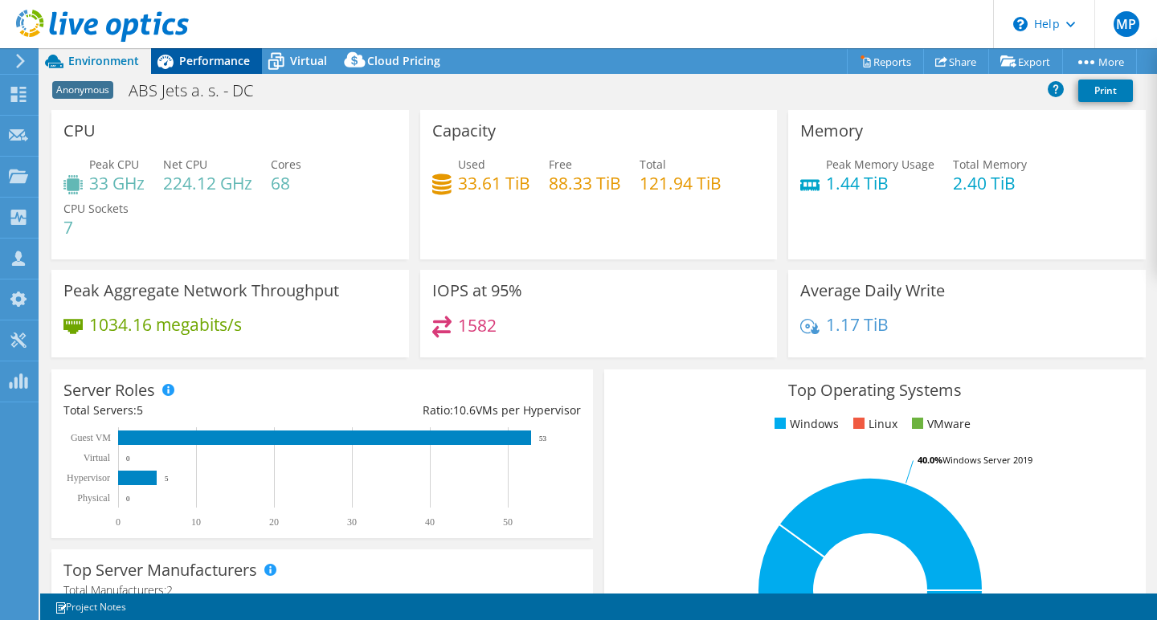
click at [209, 63] on span "Performance" at bounding box center [214, 60] width 71 height 15
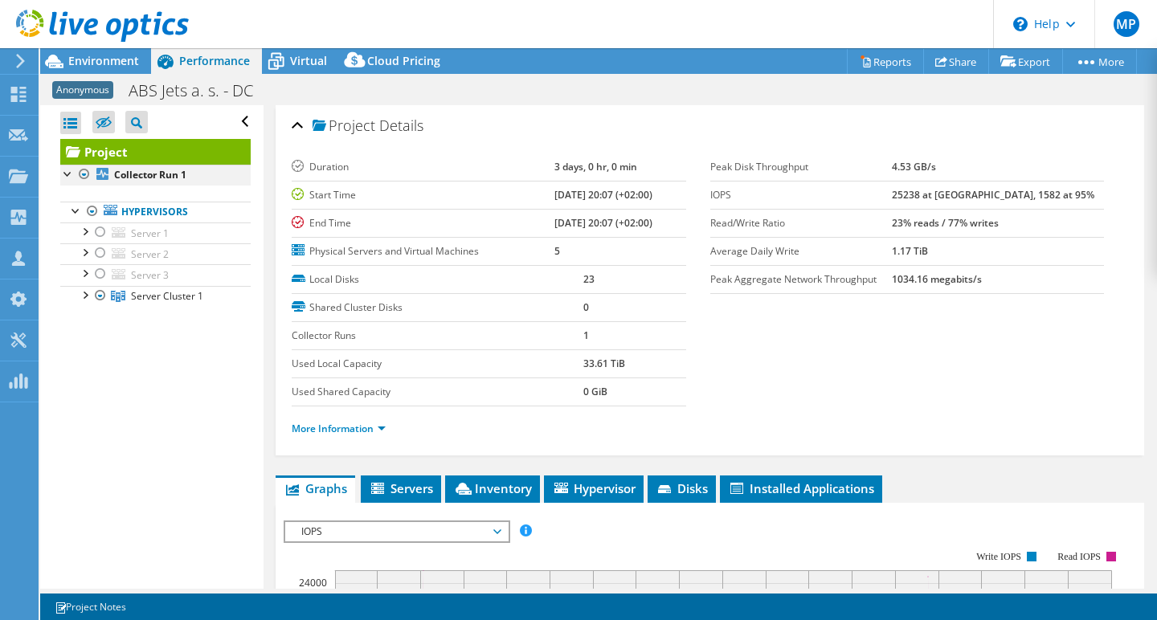
click at [84, 172] on div at bounding box center [84, 174] width 16 height 19
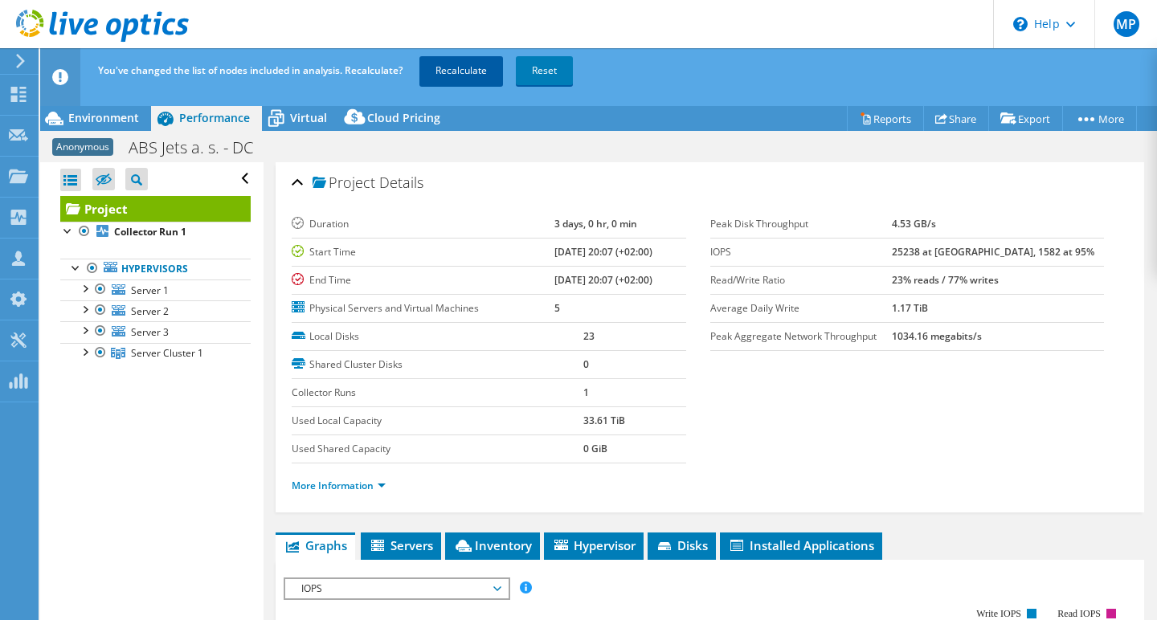
click at [466, 76] on link "Recalculate" at bounding box center [461, 70] width 84 height 29
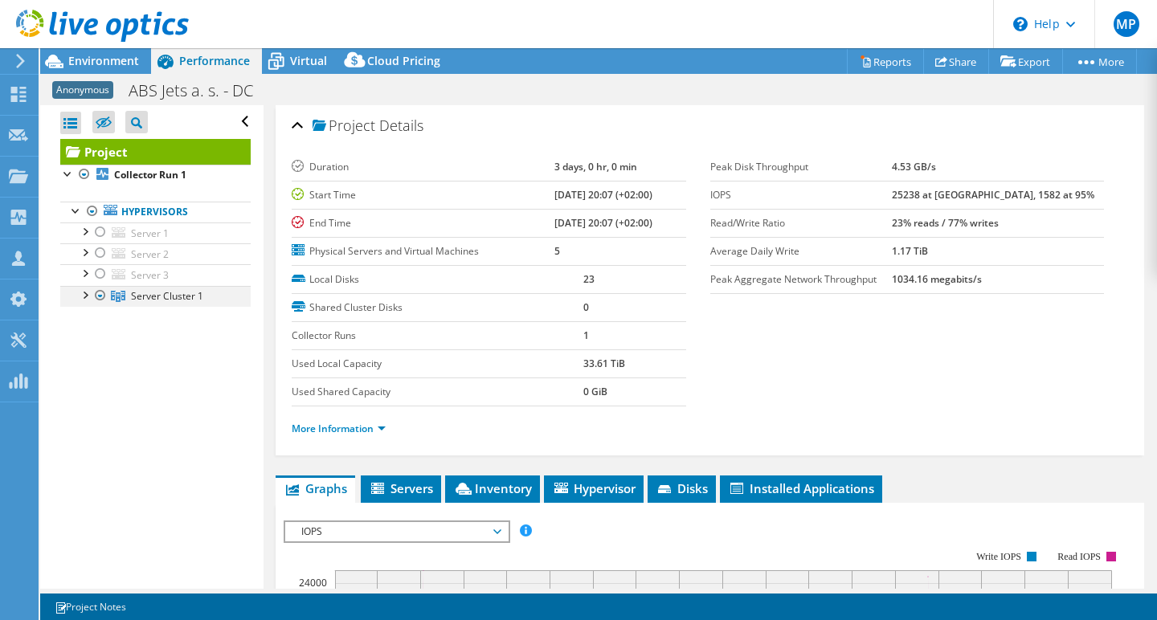
click at [84, 296] on div at bounding box center [84, 294] width 16 height 16
click at [95, 339] on div at bounding box center [92, 336] width 16 height 16
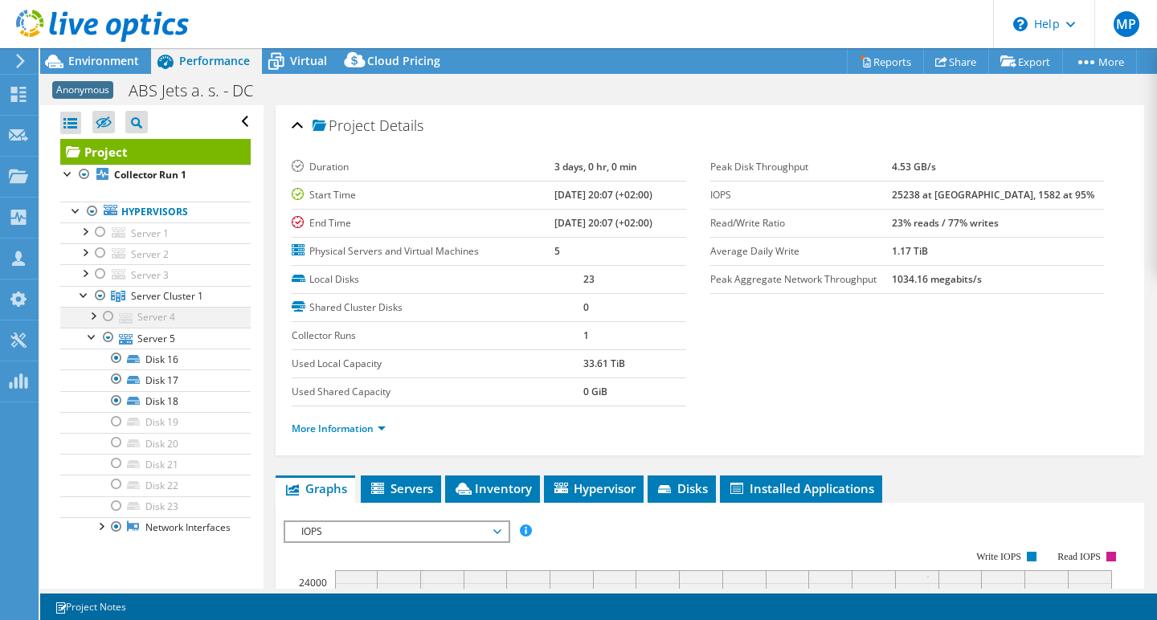
click at [93, 315] on div at bounding box center [92, 315] width 16 height 16
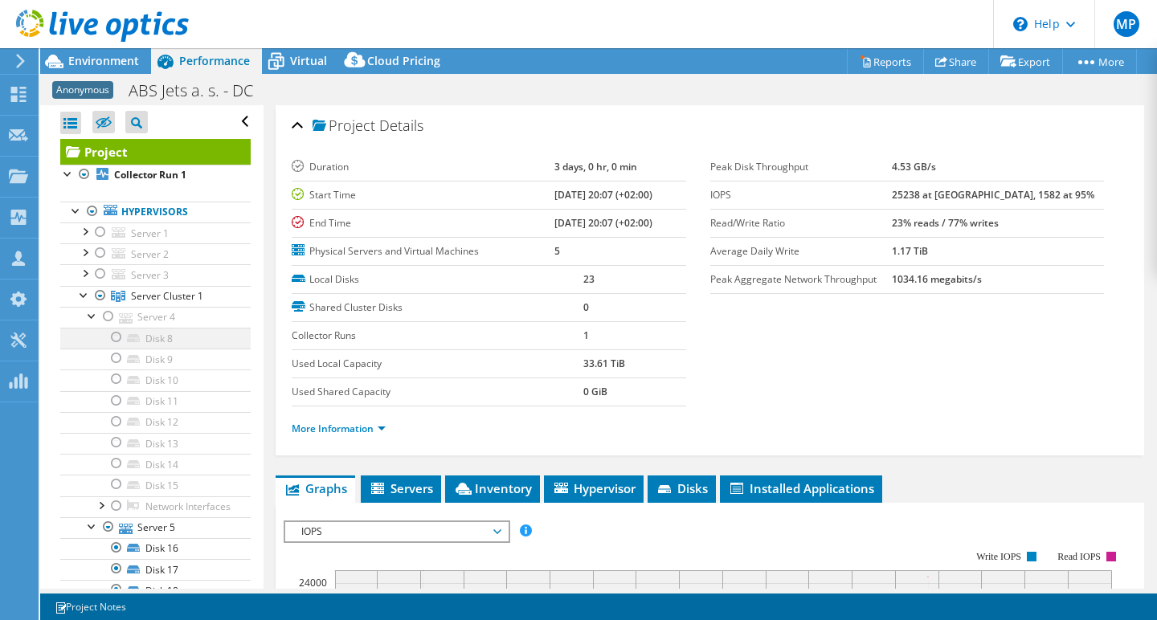
click at [112, 335] on div at bounding box center [116, 337] width 16 height 19
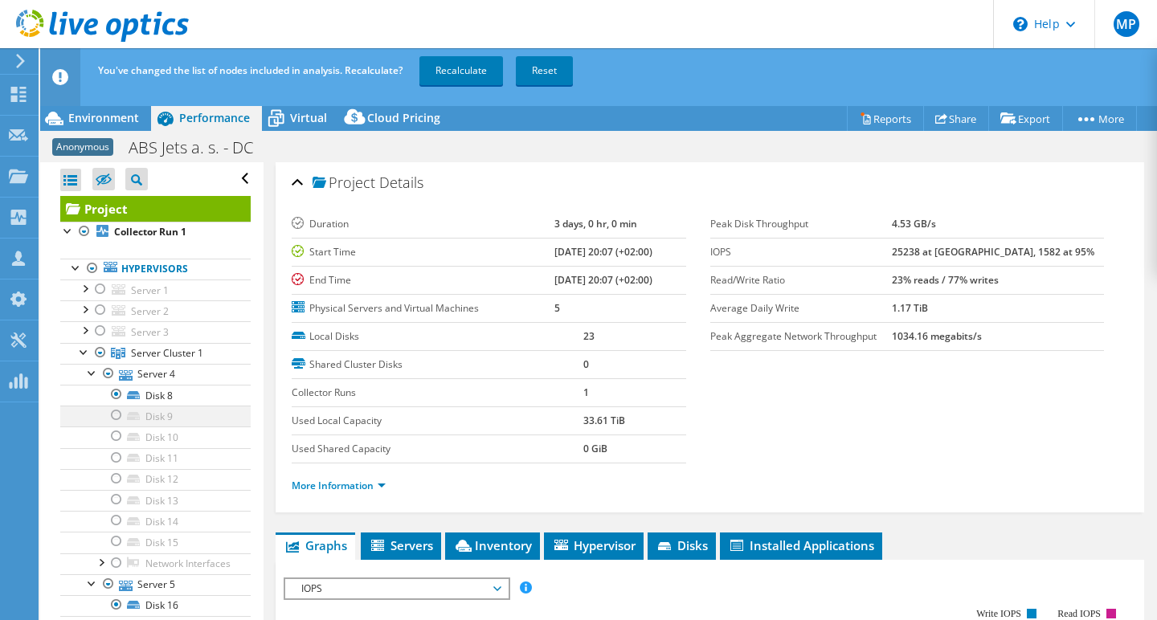
click at [121, 414] on div at bounding box center [116, 415] width 16 height 19
click at [121, 441] on div at bounding box center [116, 436] width 16 height 19
click at [473, 76] on link "Recalculate" at bounding box center [461, 70] width 84 height 29
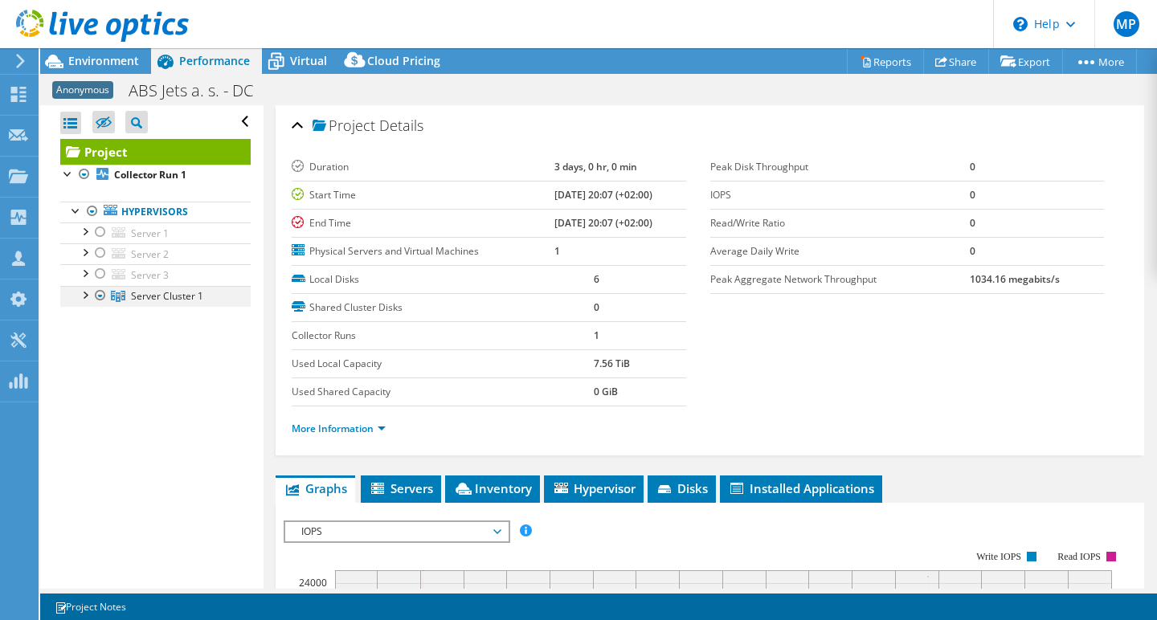
click at [86, 293] on div at bounding box center [84, 294] width 16 height 16
click at [96, 337] on div at bounding box center [92, 336] width 16 height 16
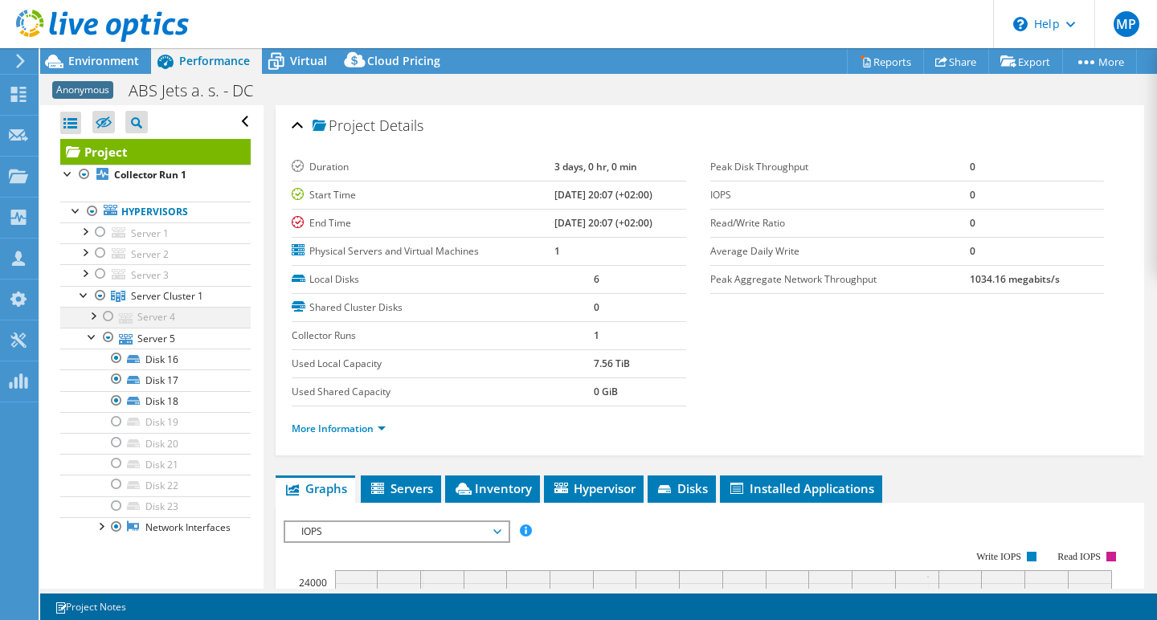
click at [95, 315] on div at bounding box center [92, 315] width 16 height 16
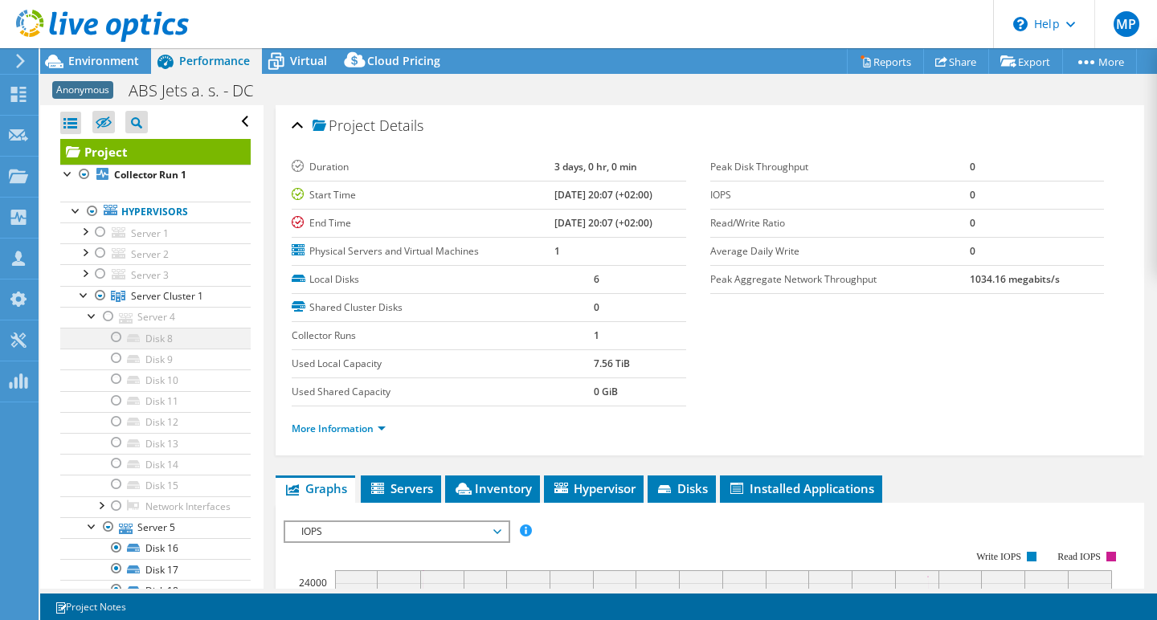
click at [114, 333] on div at bounding box center [116, 337] width 16 height 19
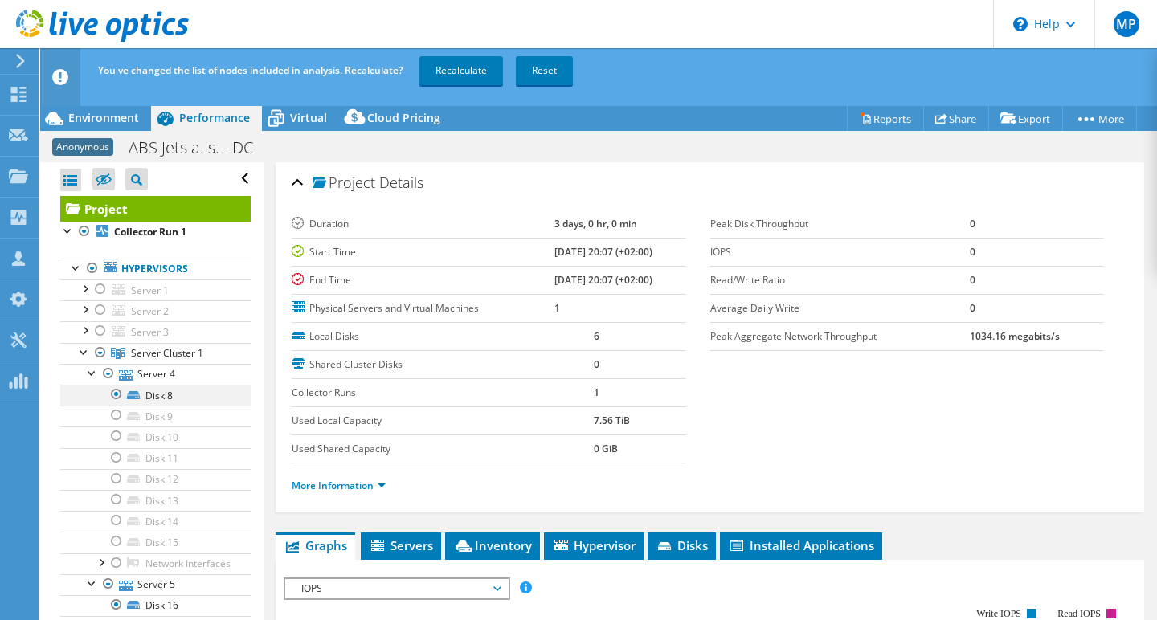
click at [113, 395] on div at bounding box center [116, 394] width 16 height 19
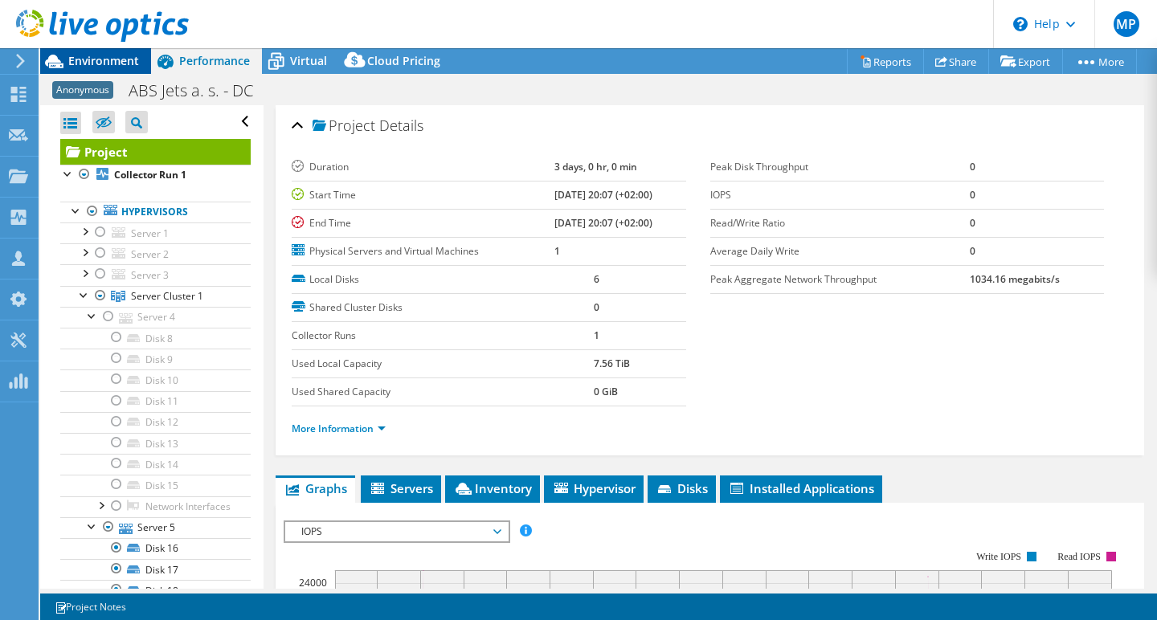
click at [99, 58] on span "Environment" at bounding box center [103, 60] width 71 height 15
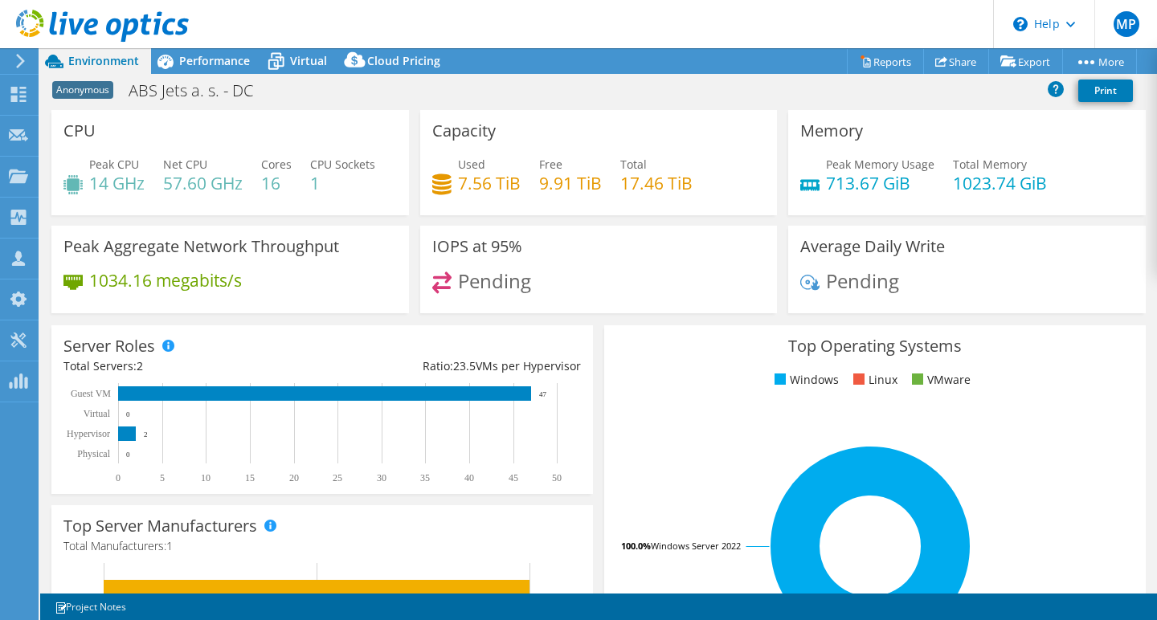
click at [21, 59] on use at bounding box center [20, 61] width 9 height 14
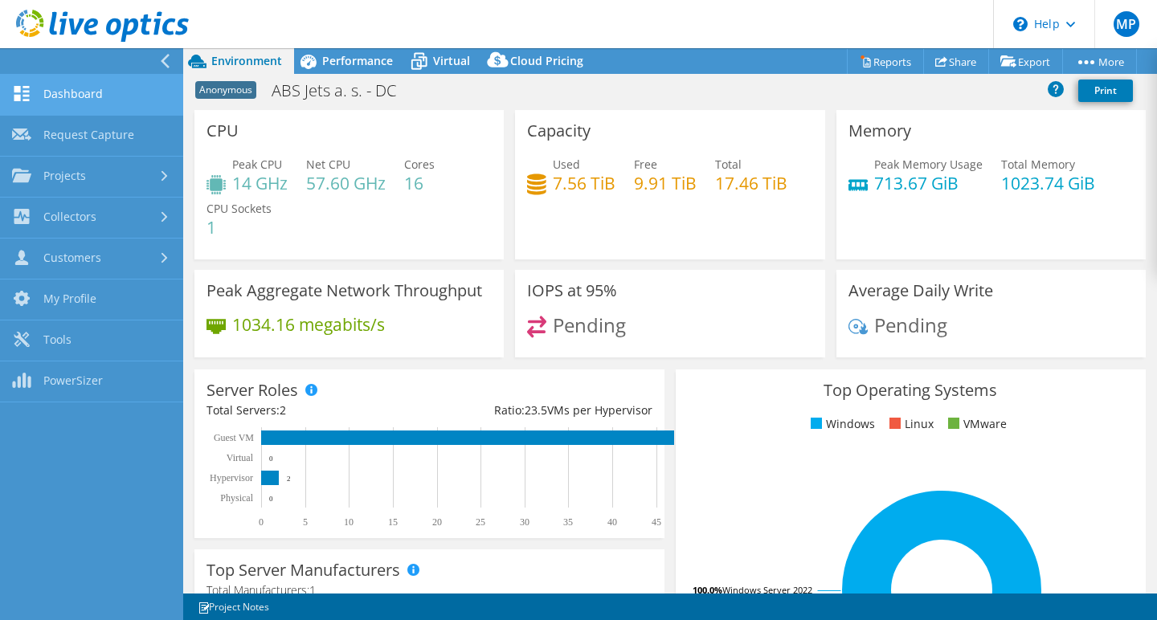
click at [59, 88] on link "Dashboard" at bounding box center [91, 95] width 183 height 41
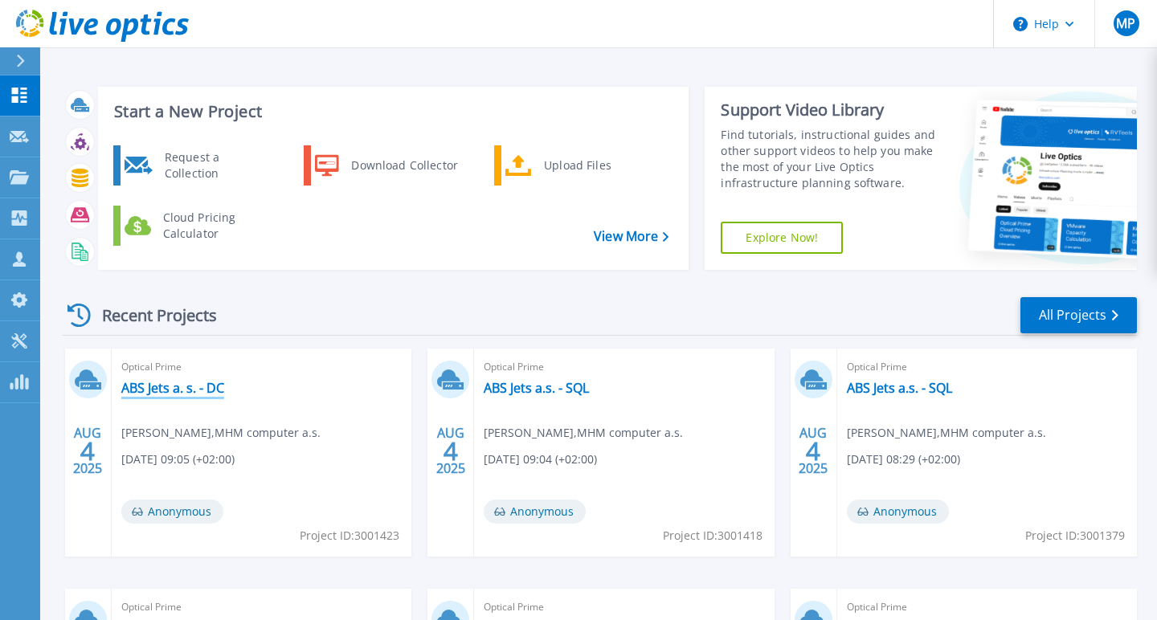
click at [187, 394] on link "ABS Jets a. s. - DC" at bounding box center [172, 388] width 103 height 16
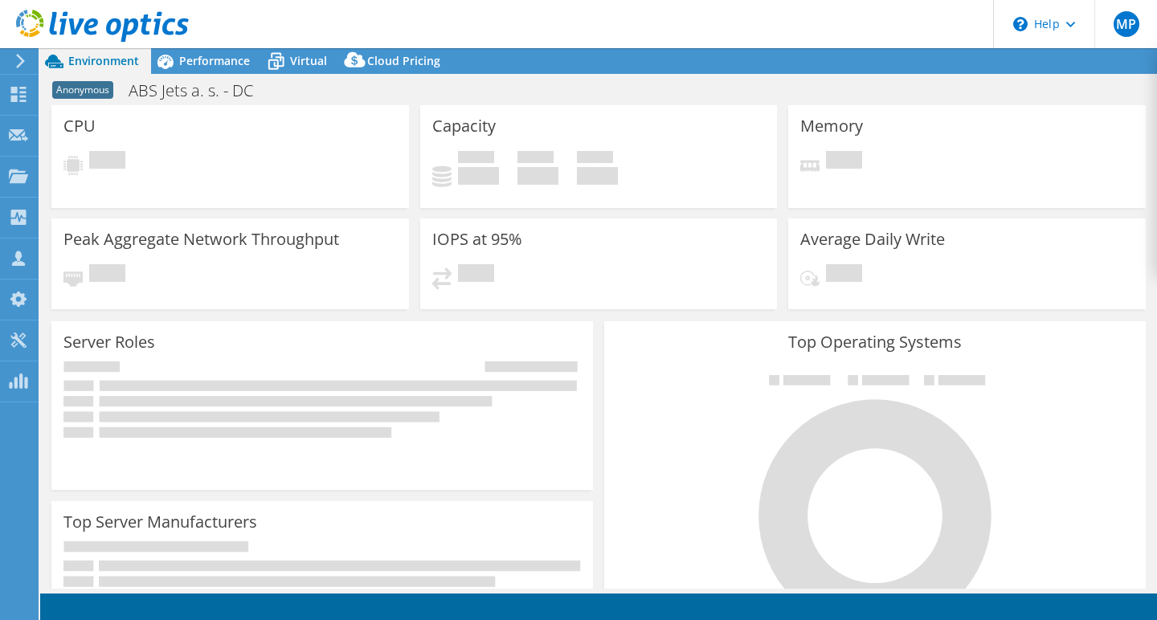
select select "USD"
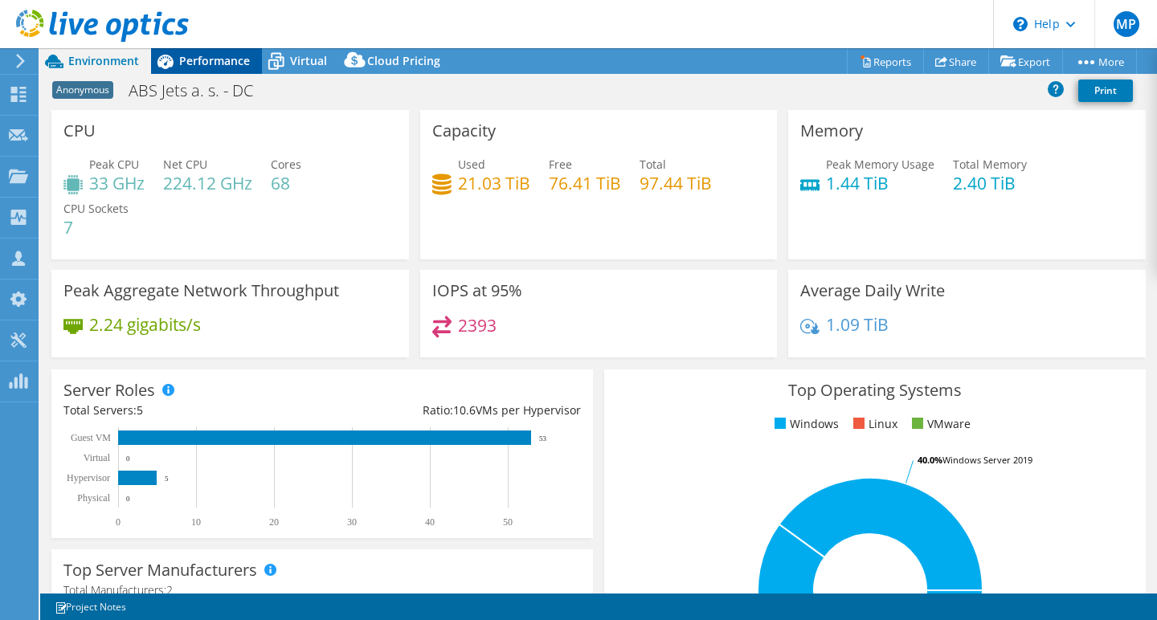
click at [210, 61] on span "Performance" at bounding box center [214, 60] width 71 height 15
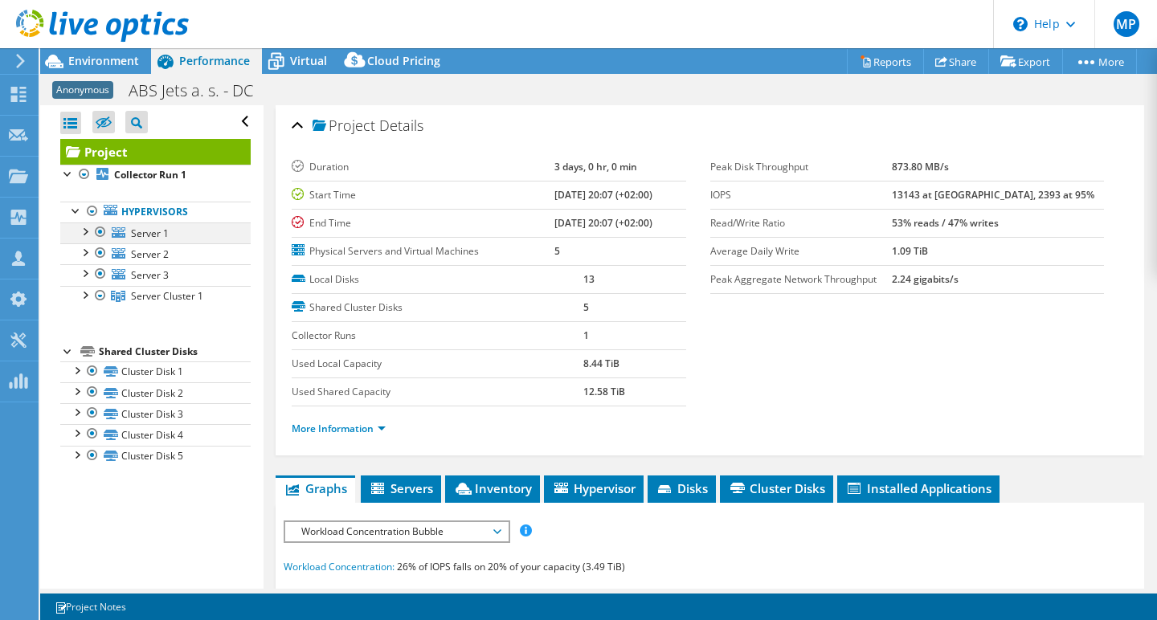
click at [102, 232] on div at bounding box center [100, 232] width 16 height 19
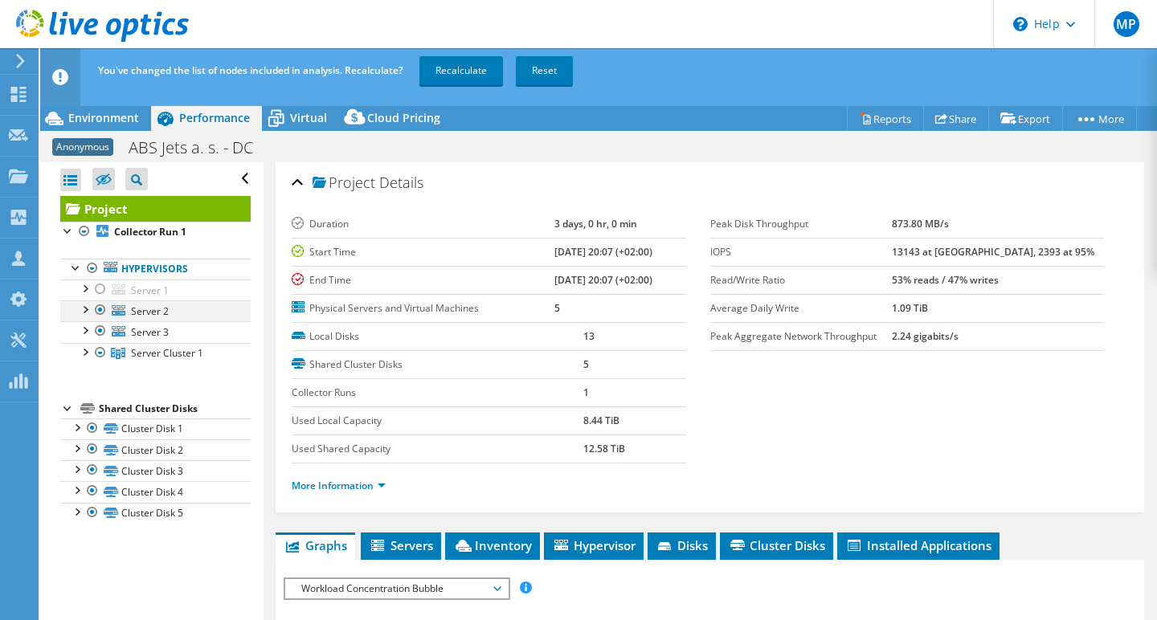
click at [100, 309] on div at bounding box center [100, 310] width 16 height 19
click at [101, 329] on div at bounding box center [100, 330] width 16 height 19
click at [448, 66] on link "Recalculate" at bounding box center [461, 70] width 84 height 29
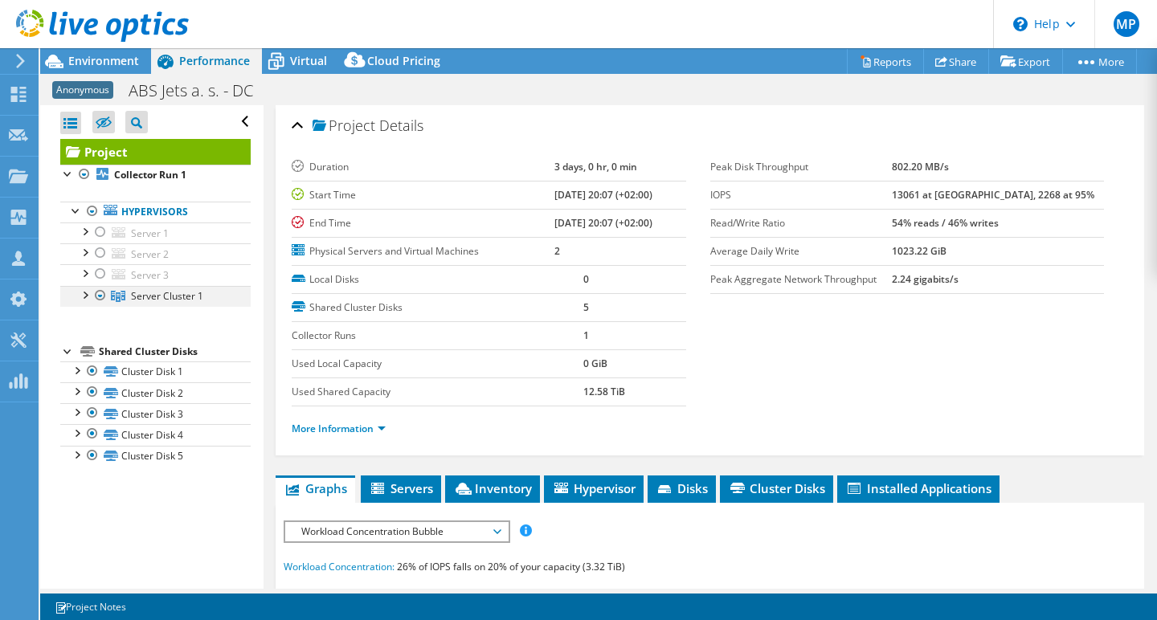
click at [84, 293] on div at bounding box center [84, 294] width 16 height 16
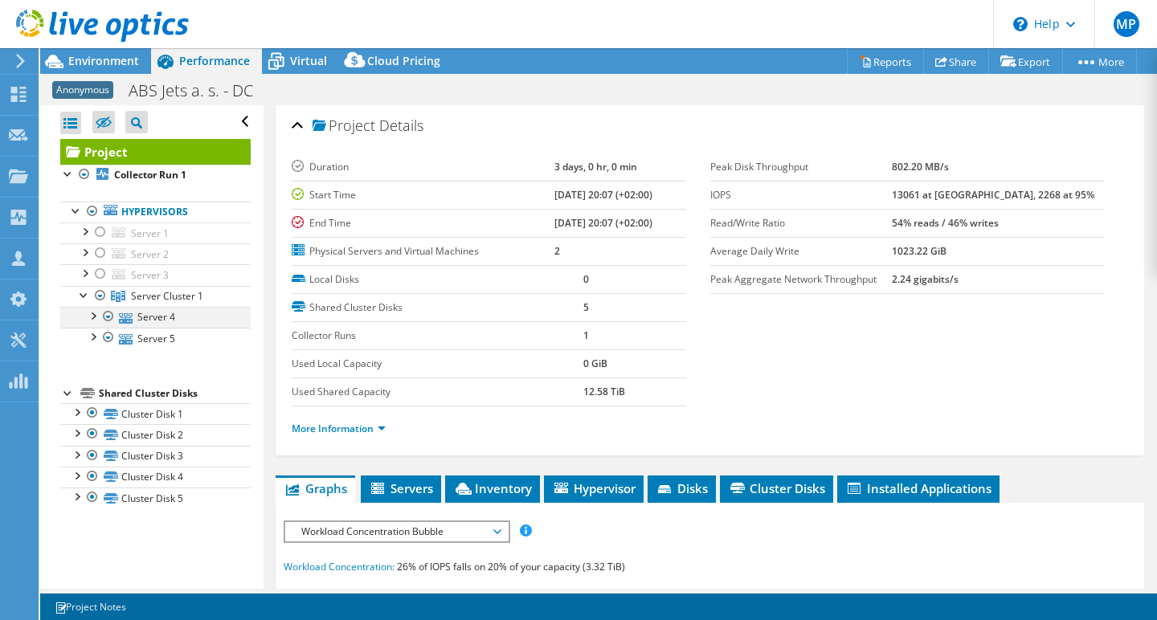
click at [92, 319] on div at bounding box center [92, 315] width 16 height 16
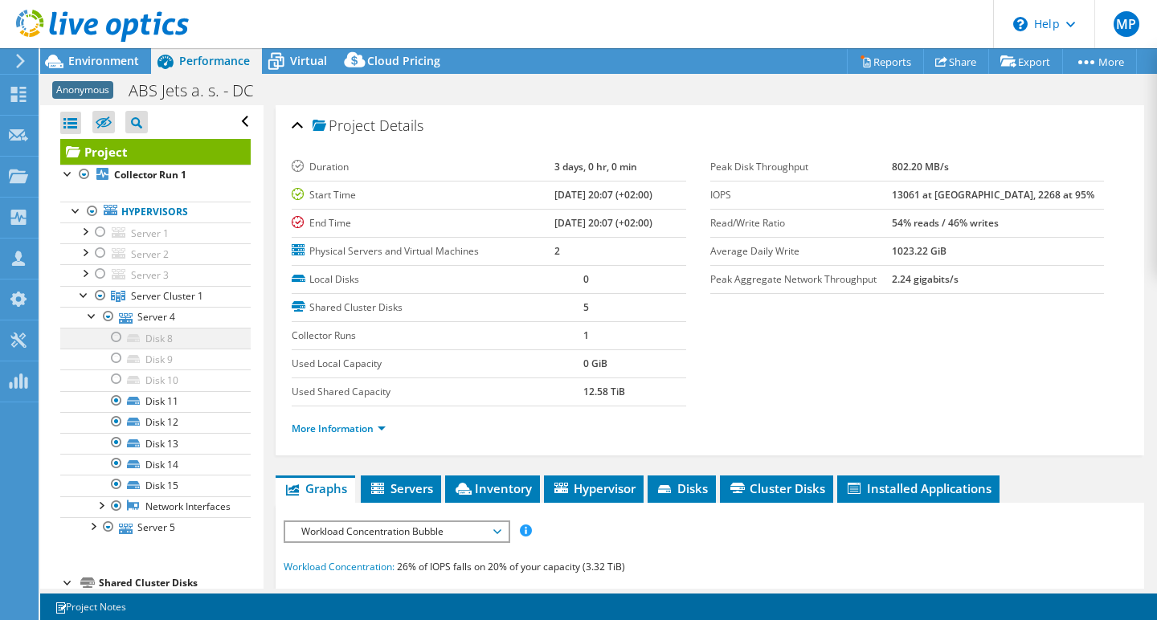
click at [115, 335] on div at bounding box center [116, 337] width 16 height 19
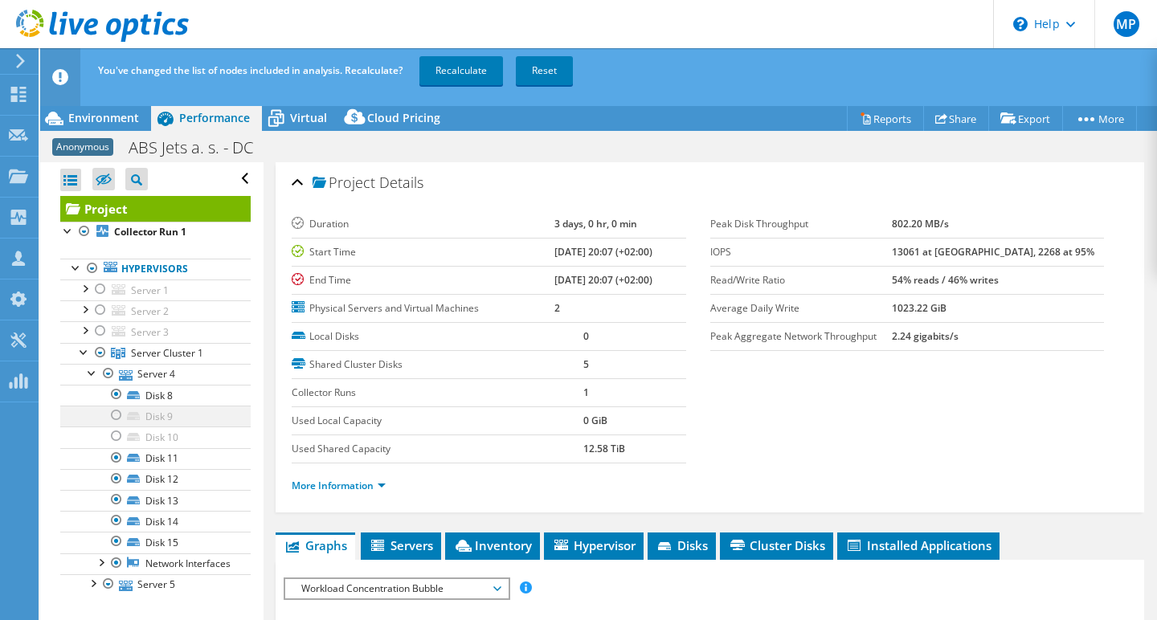
click at [117, 412] on div at bounding box center [116, 415] width 16 height 19
click at [121, 435] on div at bounding box center [116, 436] width 16 height 19
click at [451, 71] on link "Recalculate" at bounding box center [461, 70] width 84 height 29
